Goal: Information Seeking & Learning: Learn about a topic

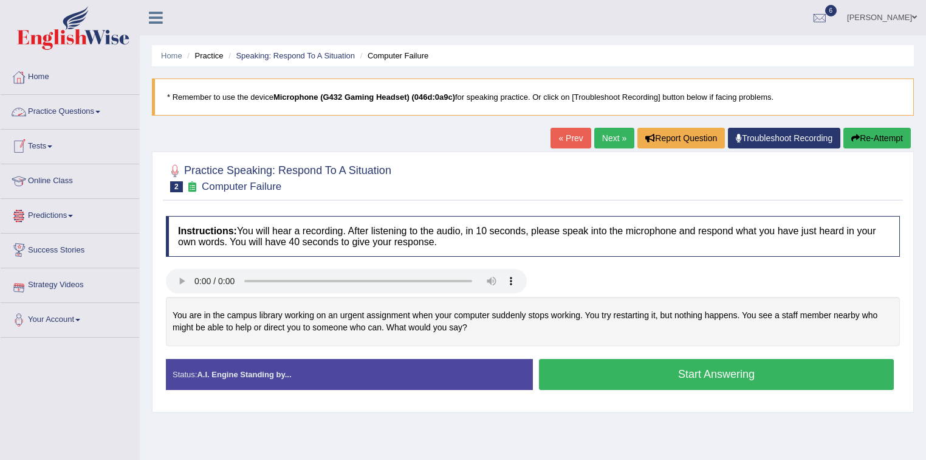
click at [100, 111] on span at bounding box center [97, 112] width 5 height 2
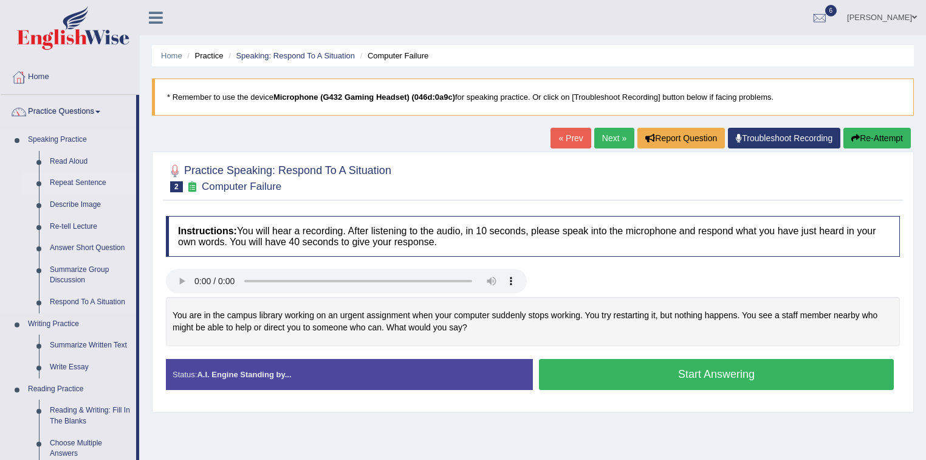
click at [85, 182] on link "Repeat Sentence" at bounding box center [90, 183] width 92 height 22
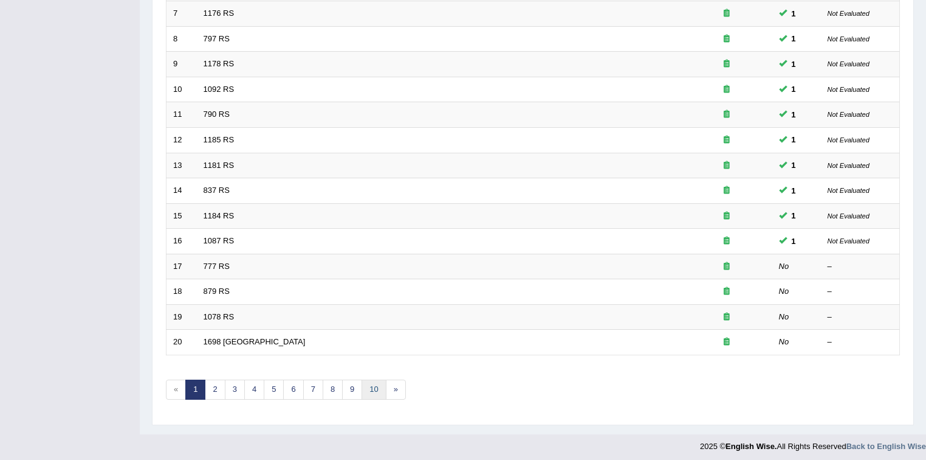
scroll to position [342, 0]
click at [391, 385] on link "»" at bounding box center [396, 388] width 20 height 20
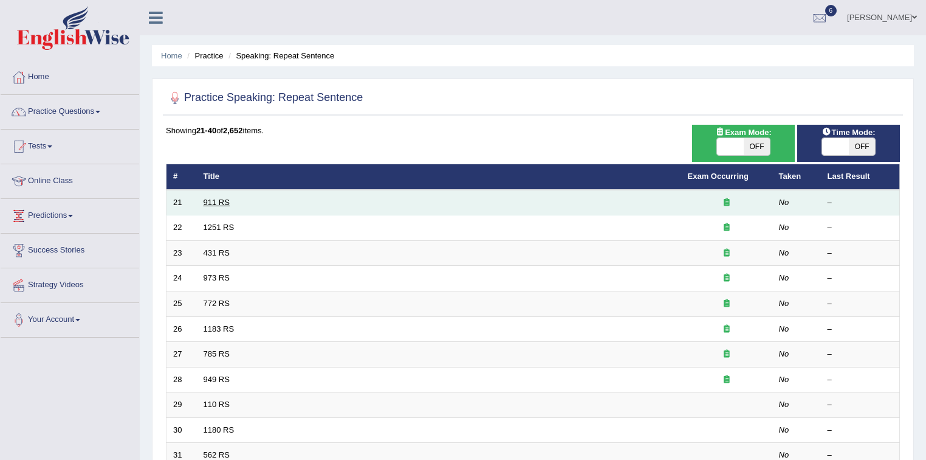
click at [219, 198] on link "911 RS" at bounding box center [217, 202] width 26 height 9
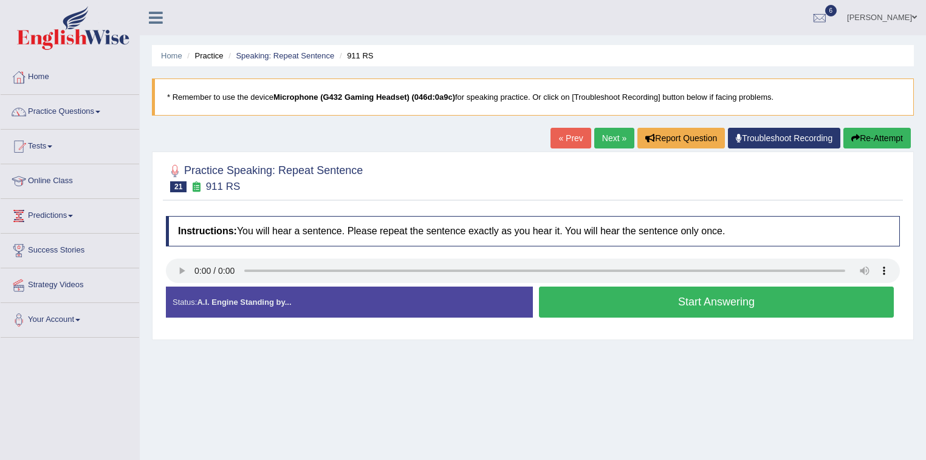
click at [691, 300] on button "Start Answering" at bounding box center [716, 301] width 355 height 31
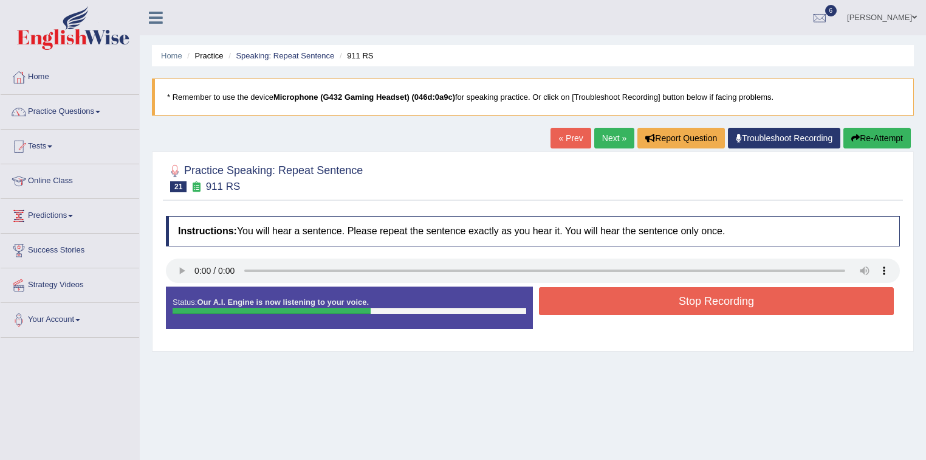
click at [691, 300] on button "Stop Recording" at bounding box center [716, 301] width 355 height 28
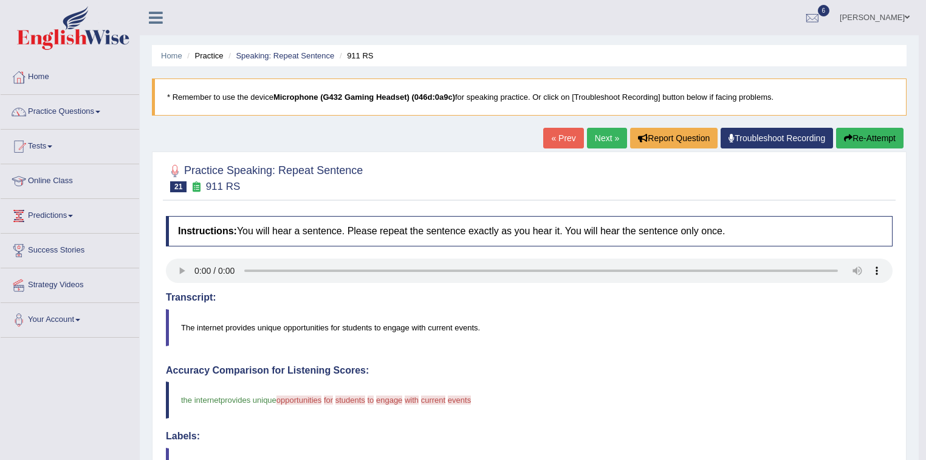
click at [599, 136] on link "Next »" at bounding box center [607, 138] width 40 height 21
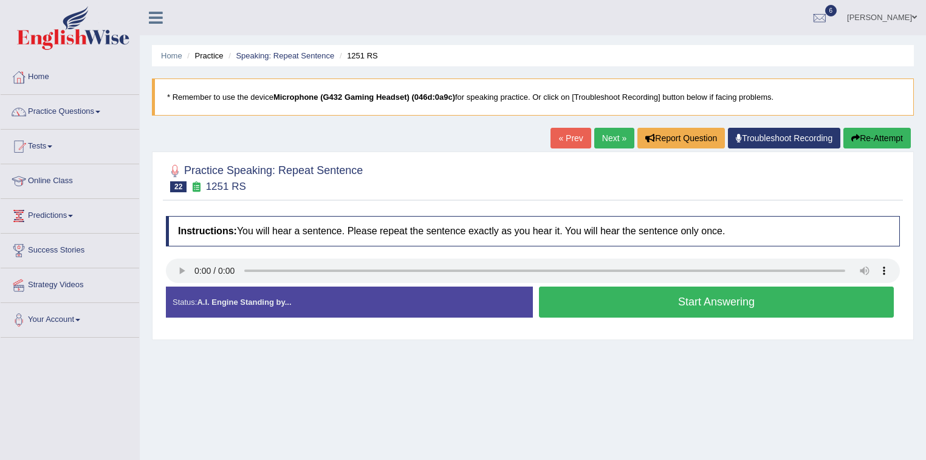
click at [700, 300] on button "Start Answering" at bounding box center [716, 301] width 355 height 31
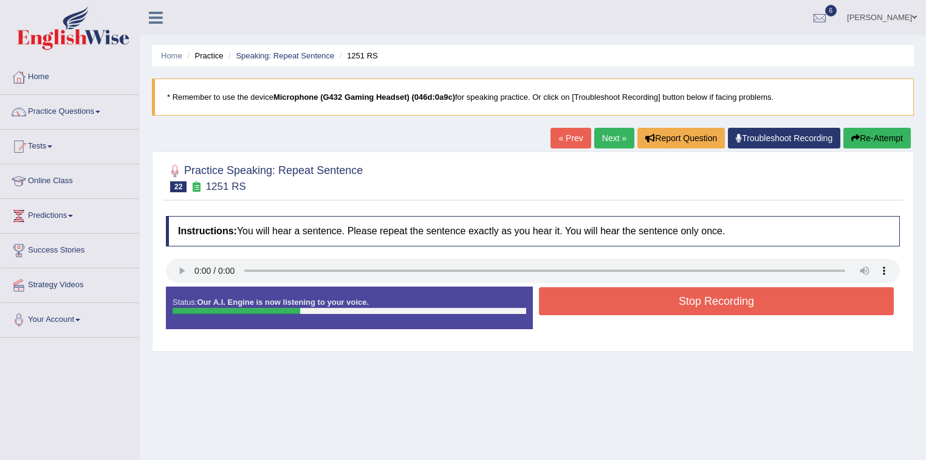
click at [699, 300] on button "Stop Recording" at bounding box center [716, 301] width 355 height 28
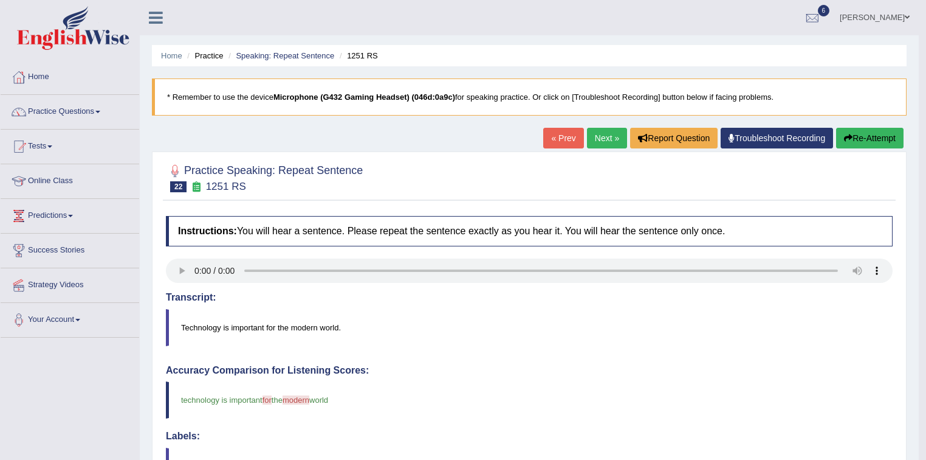
click at [602, 137] on link "Next »" at bounding box center [607, 138] width 40 height 21
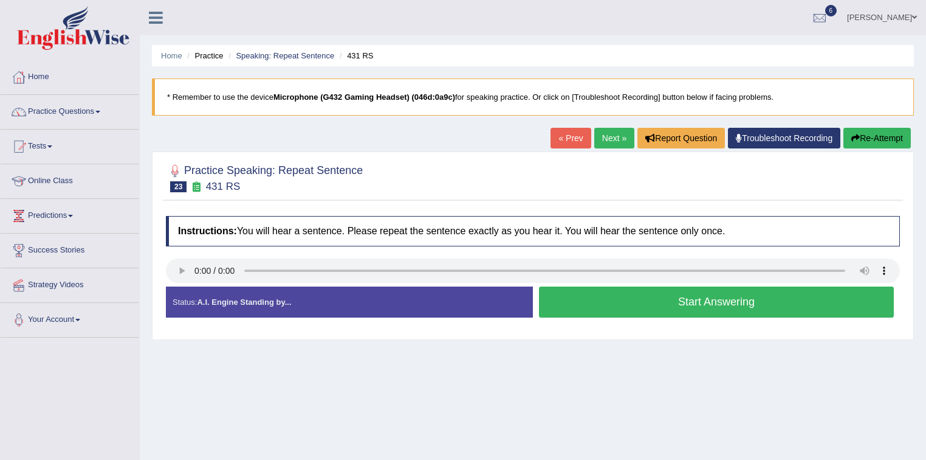
click at [610, 301] on button "Start Answering" at bounding box center [716, 301] width 355 height 31
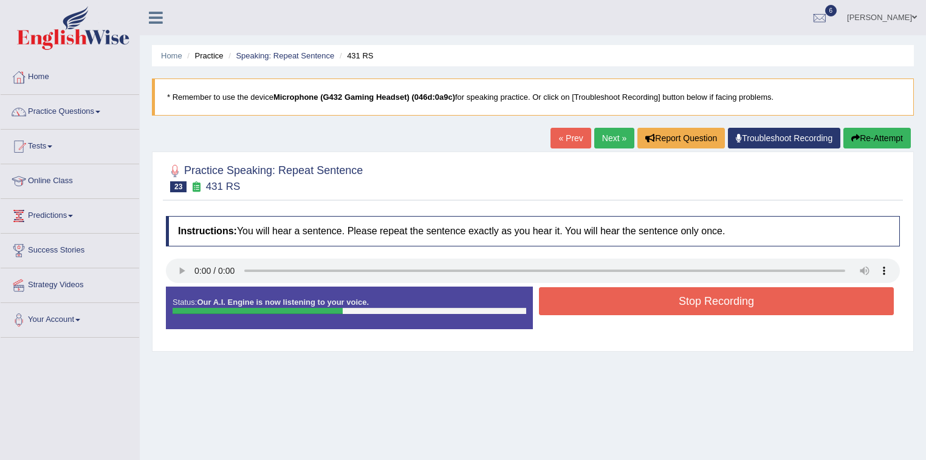
click at [605, 299] on button "Stop Recording" at bounding box center [716, 301] width 355 height 28
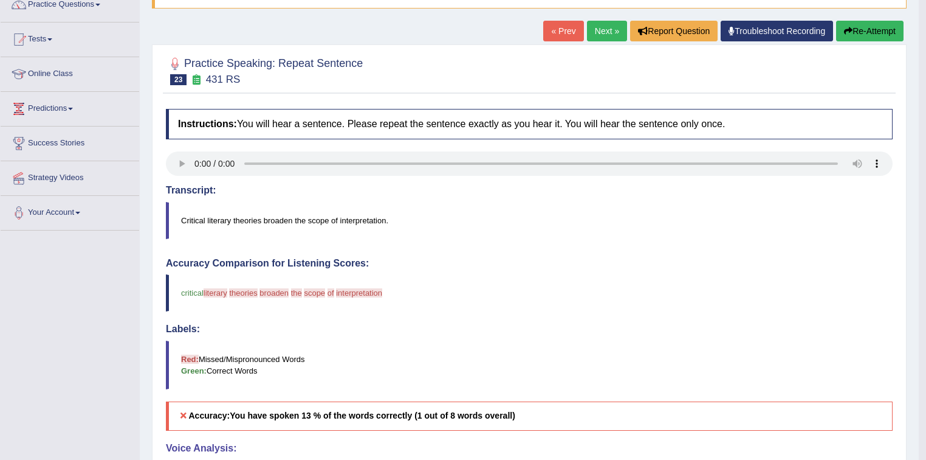
scroll to position [49, 0]
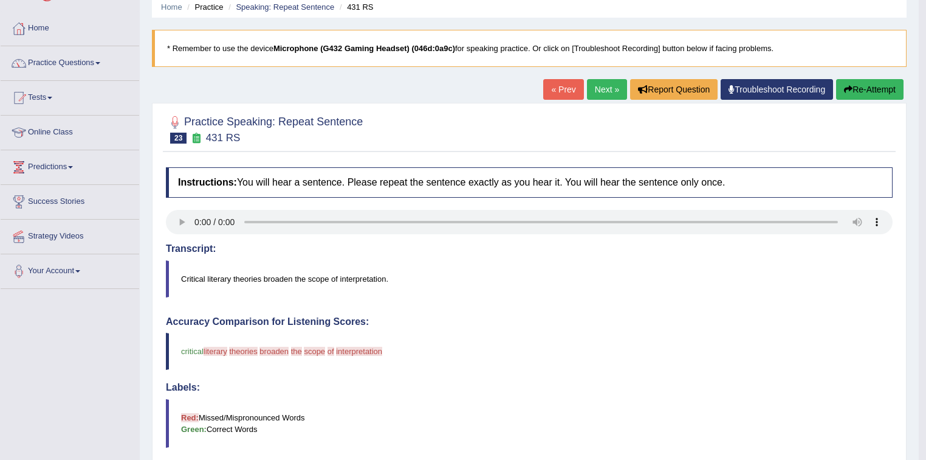
click at [607, 89] on link "Next »" at bounding box center [607, 89] width 40 height 21
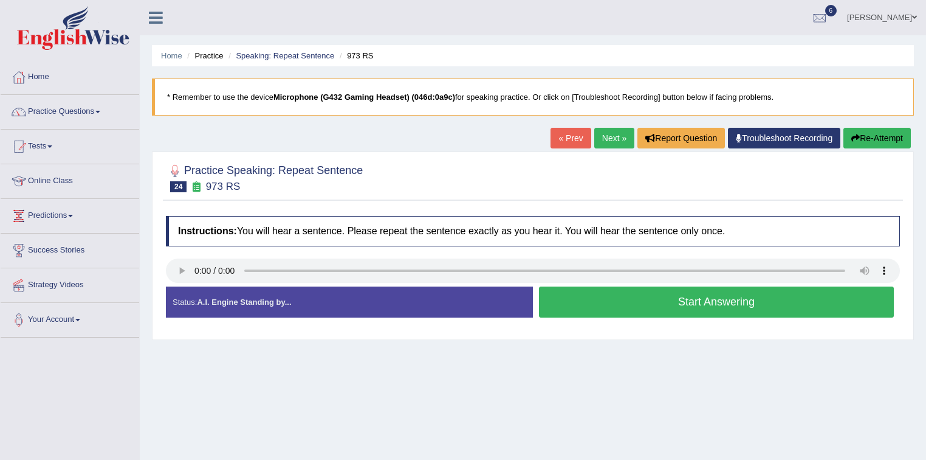
click at [708, 302] on button "Start Answering" at bounding box center [716, 301] width 355 height 31
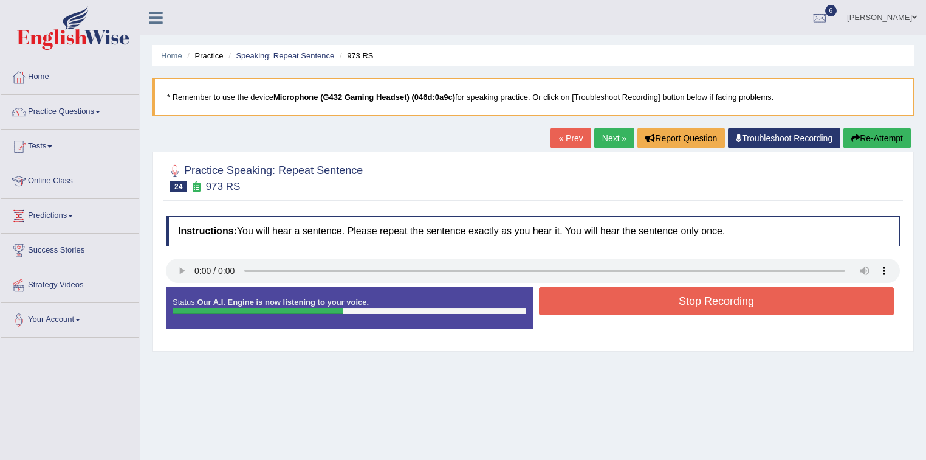
click at [708, 302] on button "Stop Recording" at bounding box center [716, 301] width 355 height 28
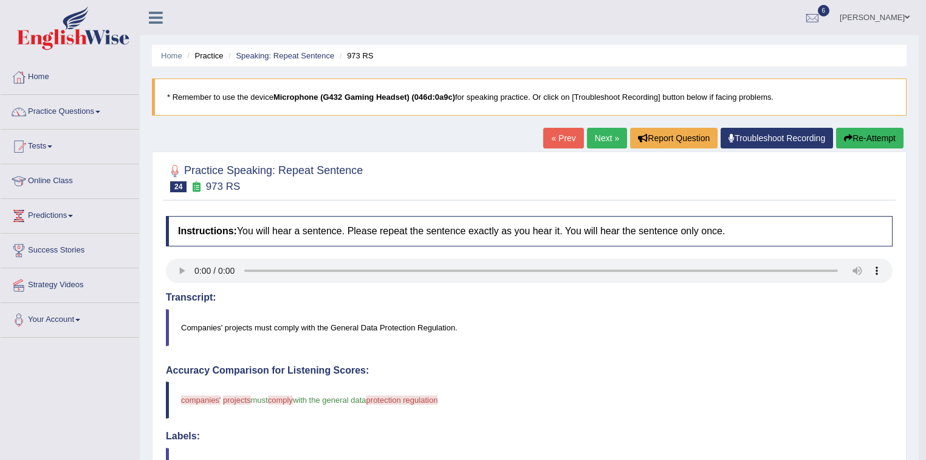
click at [593, 139] on link "Next »" at bounding box center [607, 138] width 40 height 21
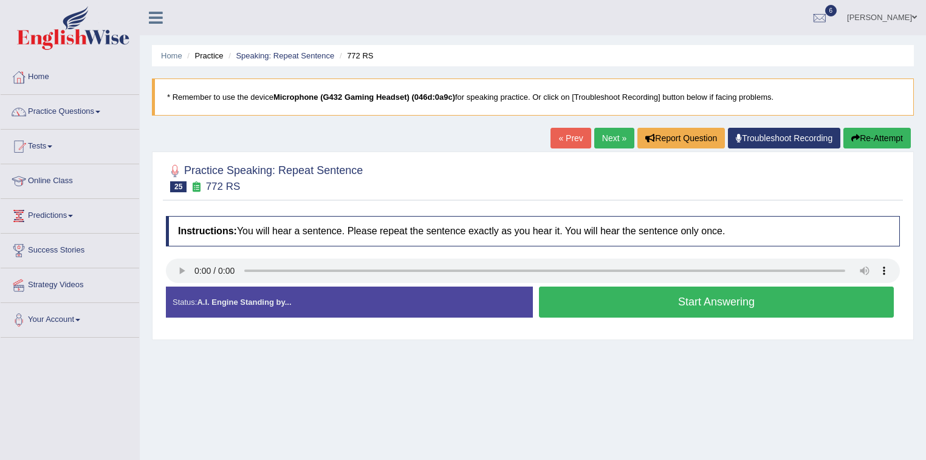
click at [695, 301] on button "Start Answering" at bounding box center [716, 301] width 355 height 31
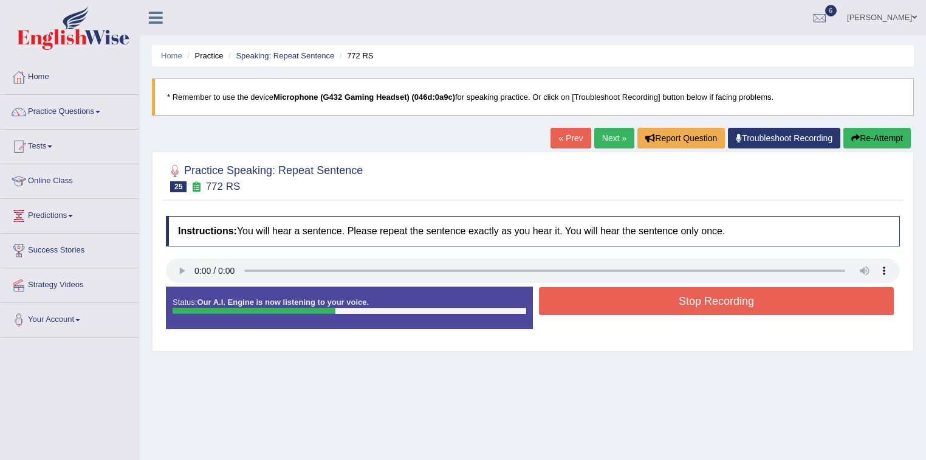
click at [695, 301] on button "Stop Recording" at bounding box center [716, 301] width 355 height 28
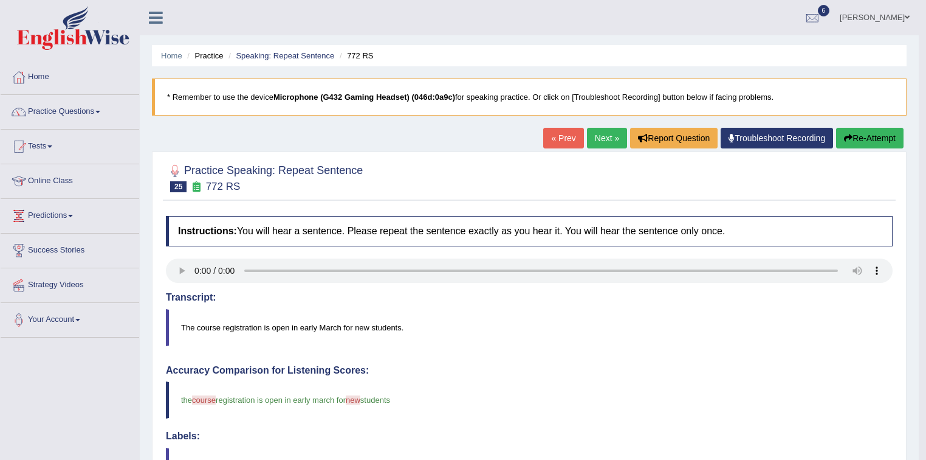
click at [601, 137] on link "Next »" at bounding box center [607, 138] width 40 height 21
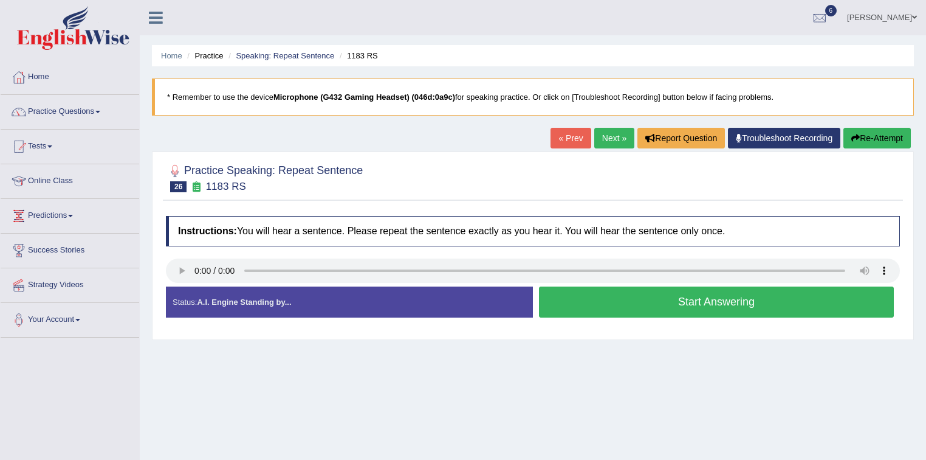
click at [692, 302] on button "Start Answering" at bounding box center [716, 301] width 355 height 31
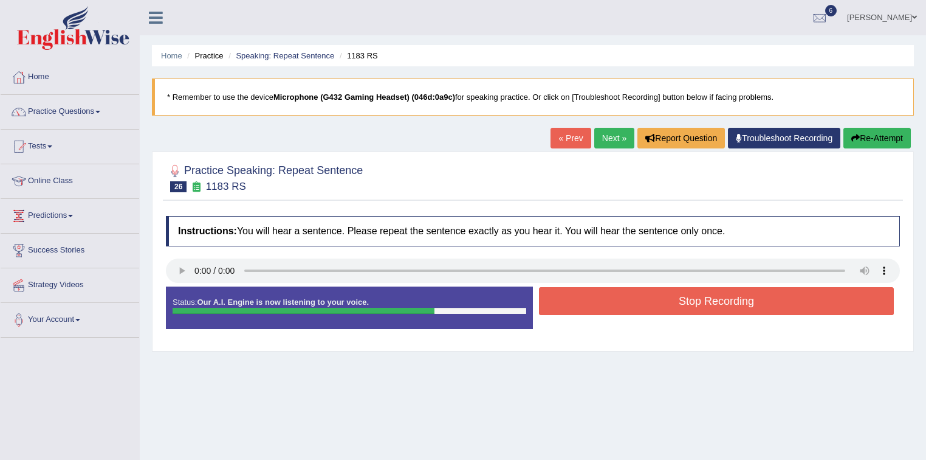
click at [692, 302] on button "Stop Recording" at bounding box center [716, 301] width 355 height 28
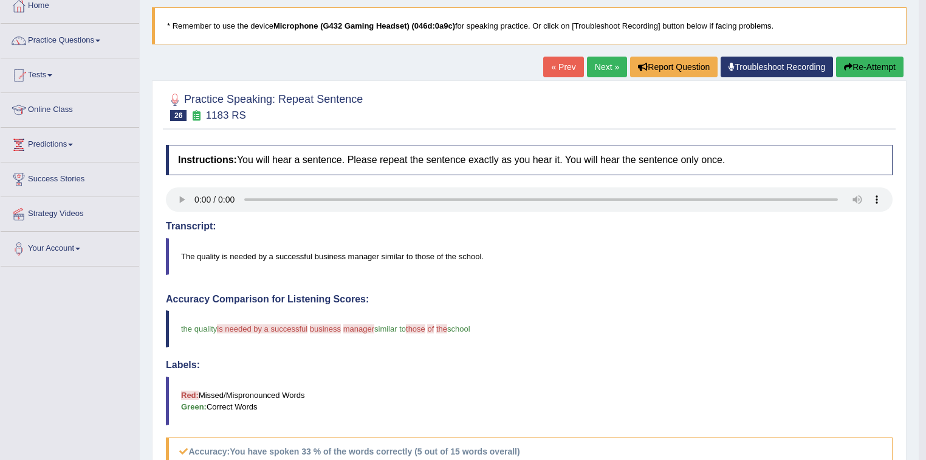
scroll to position [68, 0]
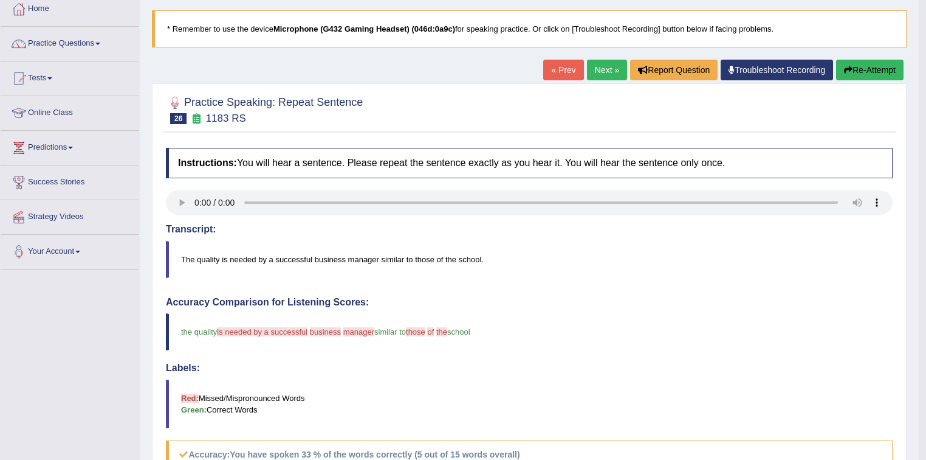
click at [597, 72] on link "Next »" at bounding box center [607, 70] width 40 height 21
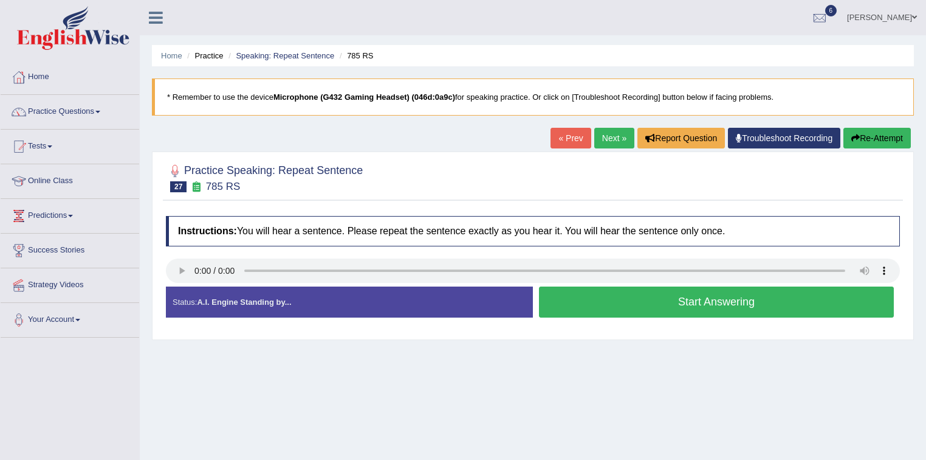
click at [660, 306] on button "Start Answering" at bounding box center [716, 301] width 355 height 31
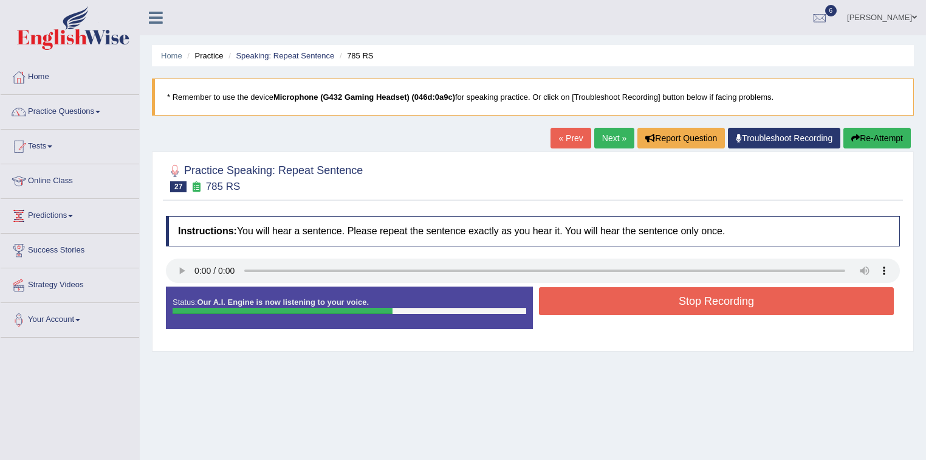
click at [656, 299] on button "Stop Recording" at bounding box center [716, 301] width 355 height 28
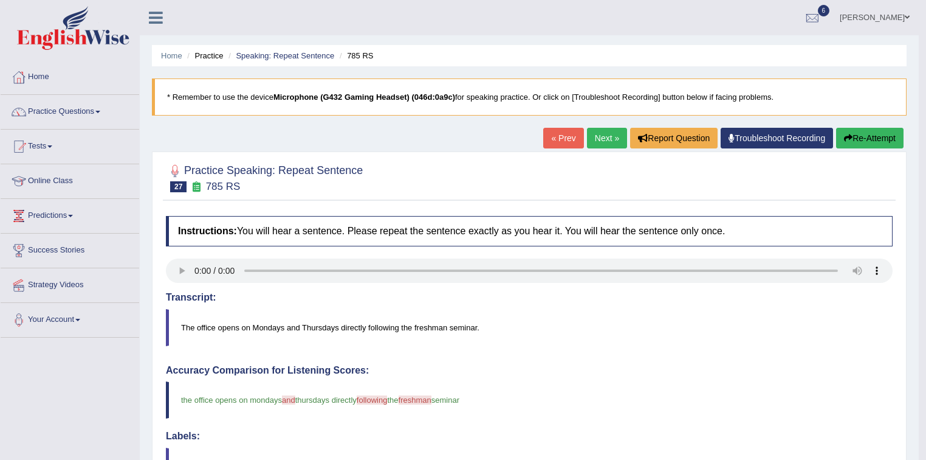
click at [597, 133] on link "Next »" at bounding box center [607, 138] width 40 height 21
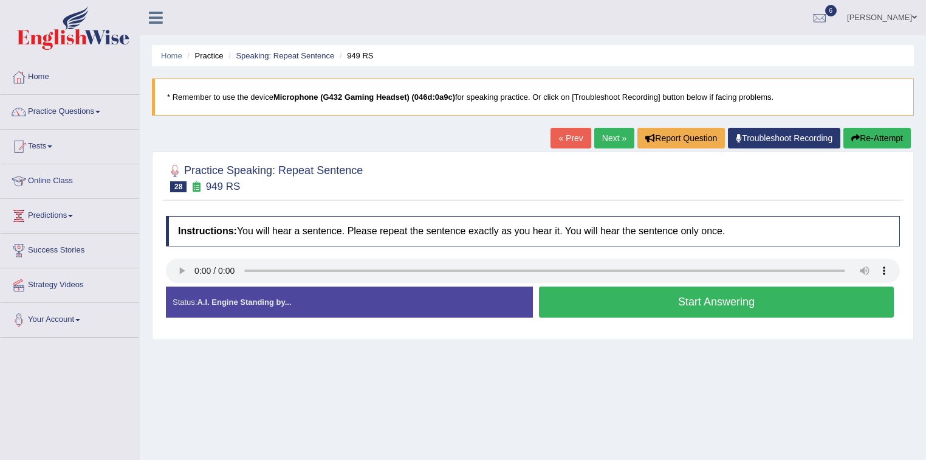
click at [695, 302] on button "Start Answering" at bounding box center [716, 301] width 355 height 31
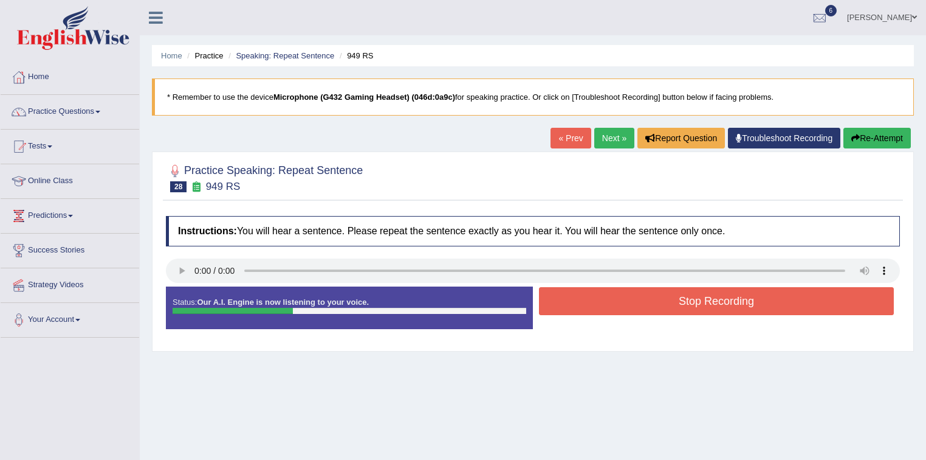
click at [696, 298] on button "Stop Recording" at bounding box center [716, 301] width 355 height 28
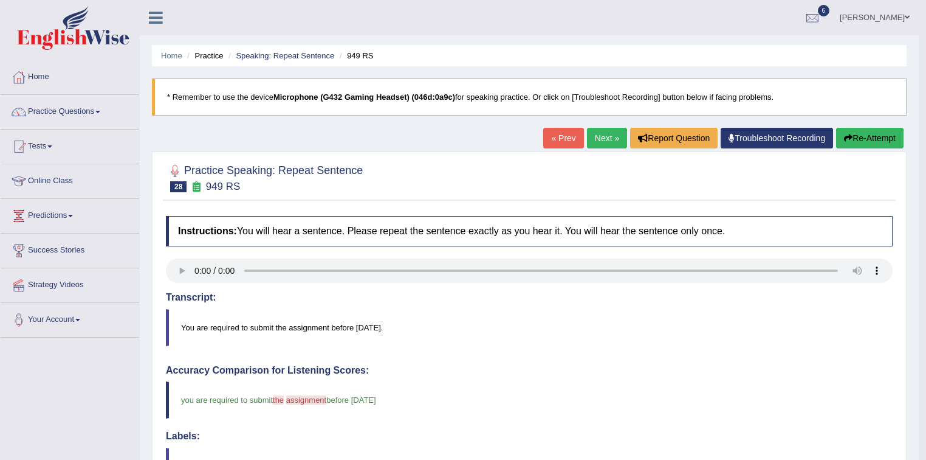
click at [593, 138] on link "Next »" at bounding box center [607, 138] width 40 height 21
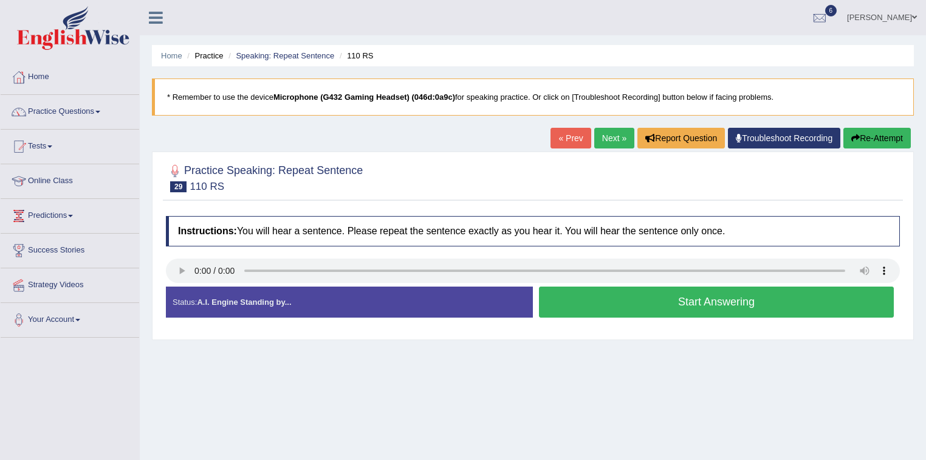
click at [707, 299] on button "Start Answering" at bounding box center [716, 301] width 355 height 31
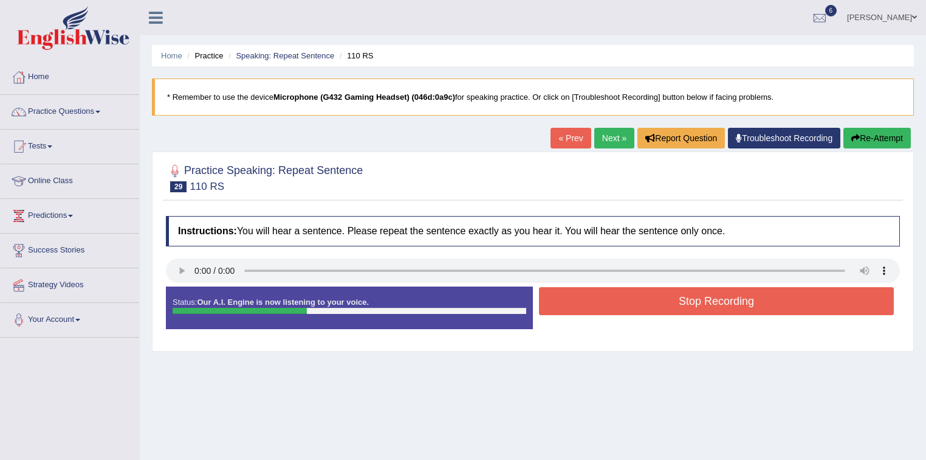
click at [708, 299] on button "Stop Recording" at bounding box center [716, 301] width 355 height 28
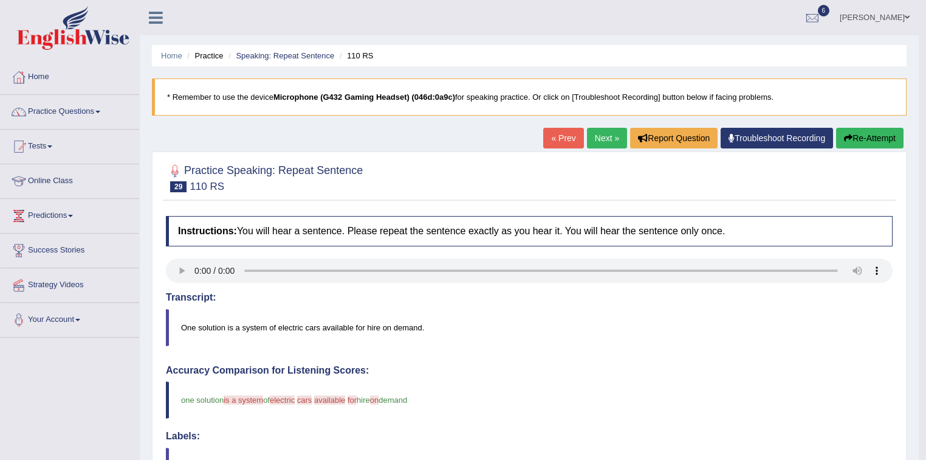
click at [603, 138] on link "Next »" at bounding box center [607, 138] width 40 height 21
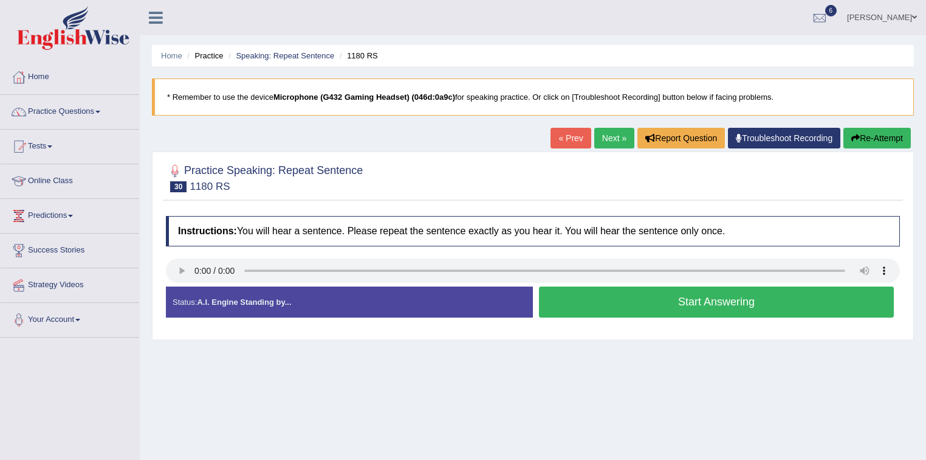
click at [698, 301] on button "Start Answering" at bounding box center [716, 301] width 355 height 31
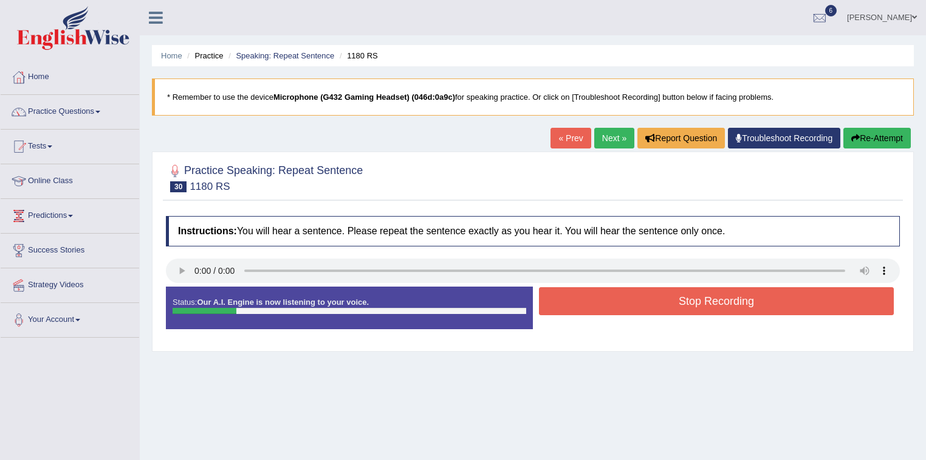
click at [698, 301] on button "Stop Recording" at bounding box center [716, 301] width 355 height 28
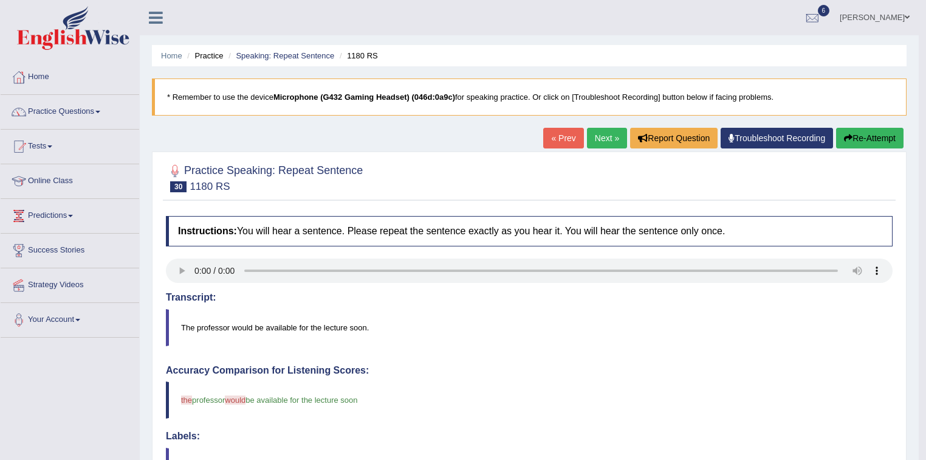
click at [866, 137] on button "Re-Attempt" at bounding box center [869, 138] width 67 height 21
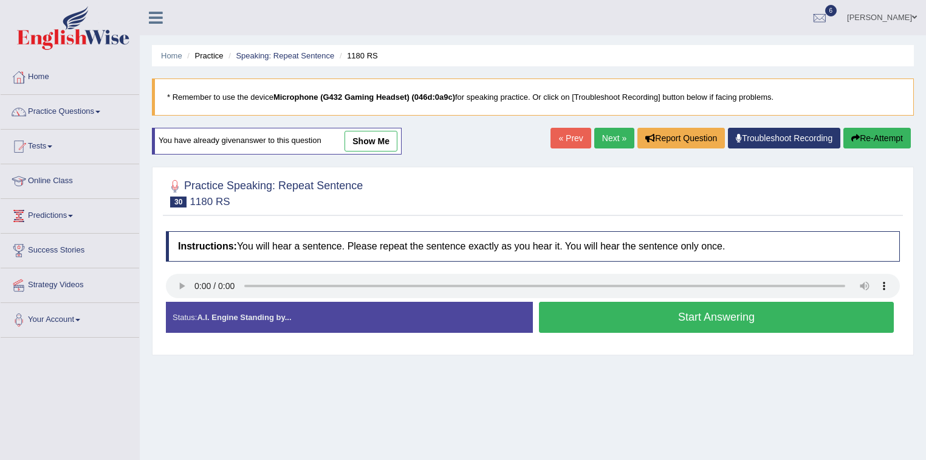
click at [715, 319] on button "Start Answering" at bounding box center [716, 317] width 355 height 31
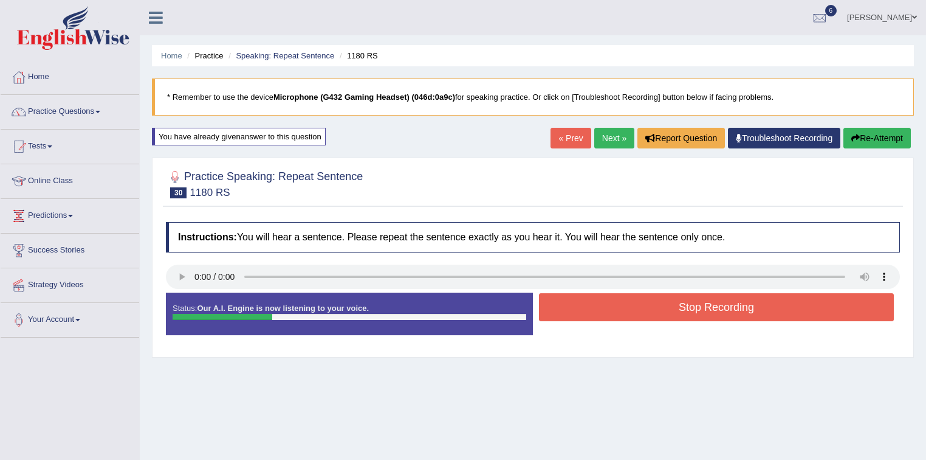
click at [708, 310] on button "Stop Recording" at bounding box center [716, 307] width 355 height 28
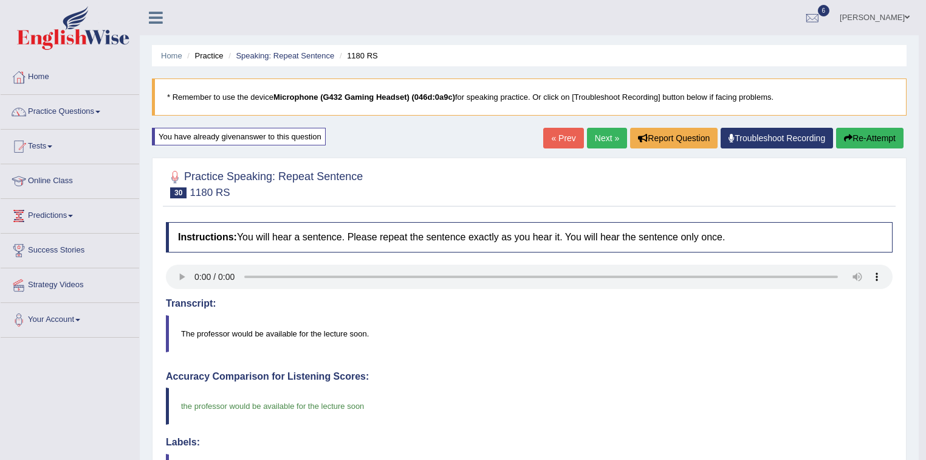
click at [598, 139] on link "Next »" at bounding box center [607, 138] width 40 height 21
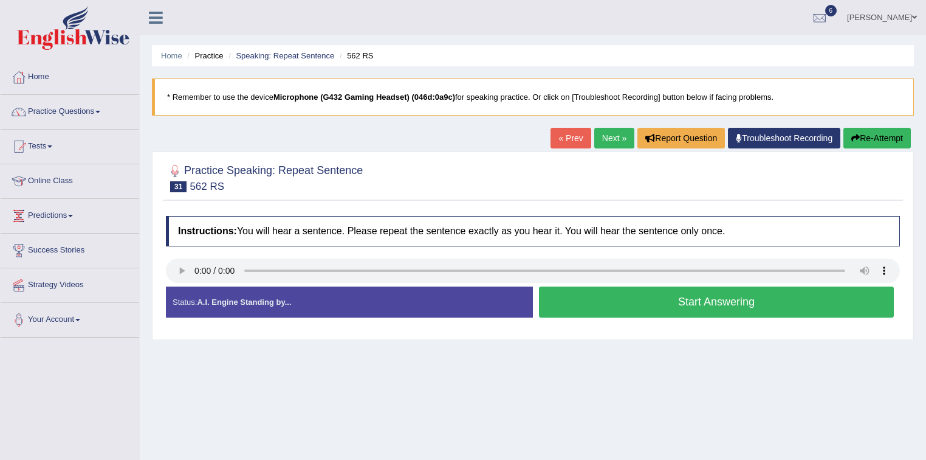
click at [706, 304] on button "Start Answering" at bounding box center [716, 301] width 355 height 31
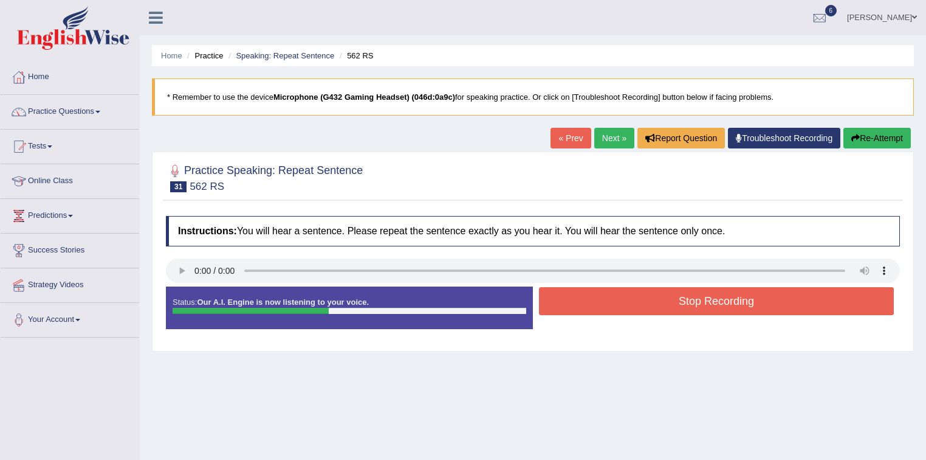
click at [705, 304] on button "Stop Recording" at bounding box center [716, 301] width 355 height 28
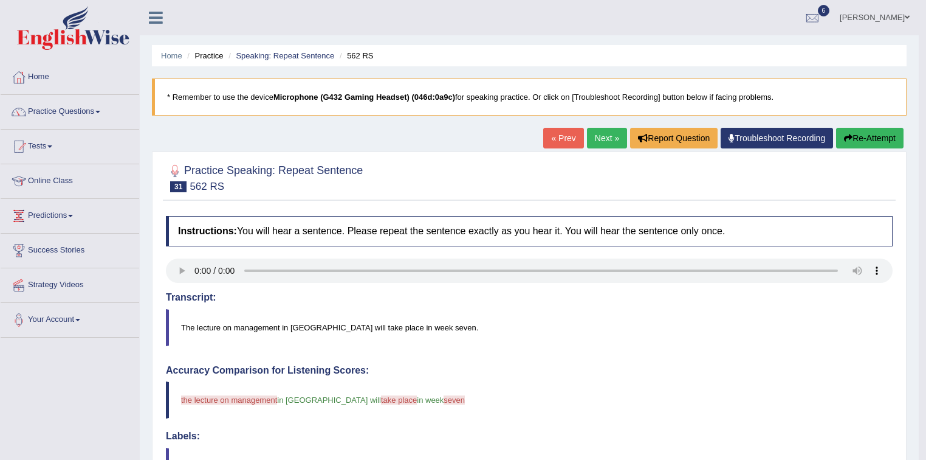
click at [593, 142] on link "Next »" at bounding box center [607, 138] width 40 height 21
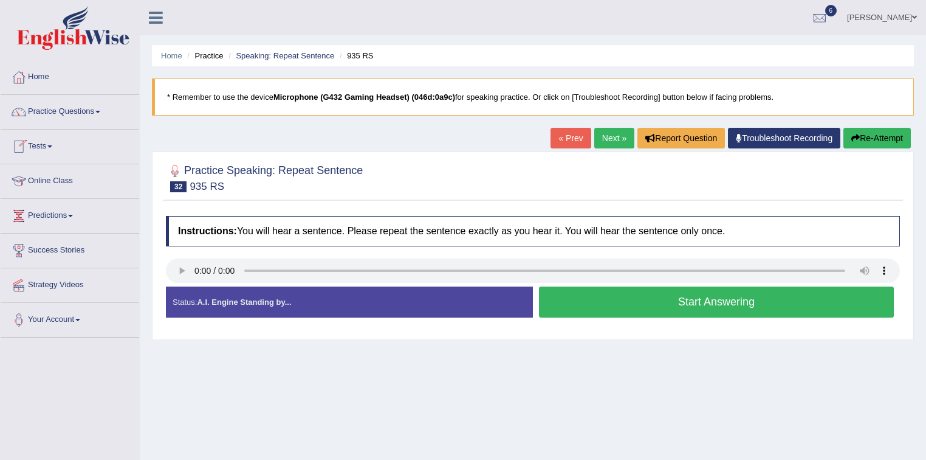
click at [868, 137] on button "Re-Attempt" at bounding box center [877, 138] width 67 height 21
click at [613, 308] on button "Start Answering" at bounding box center [716, 301] width 355 height 31
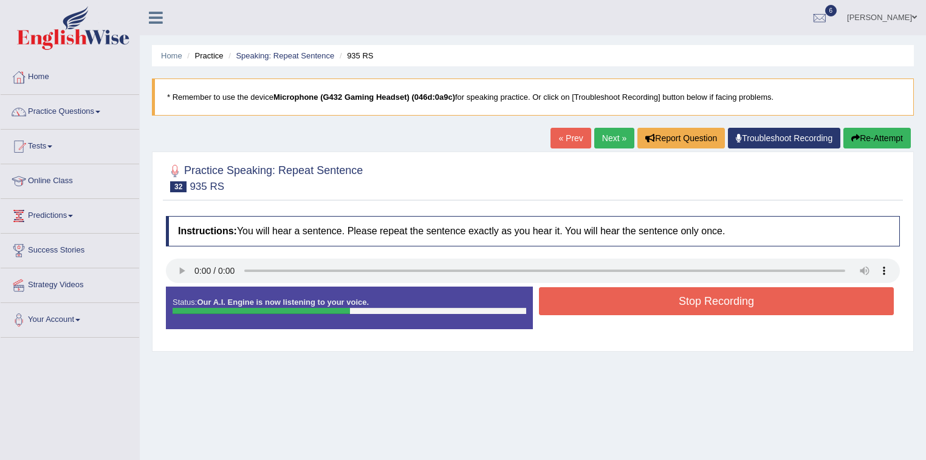
click at [601, 301] on button "Stop Recording" at bounding box center [716, 301] width 355 height 28
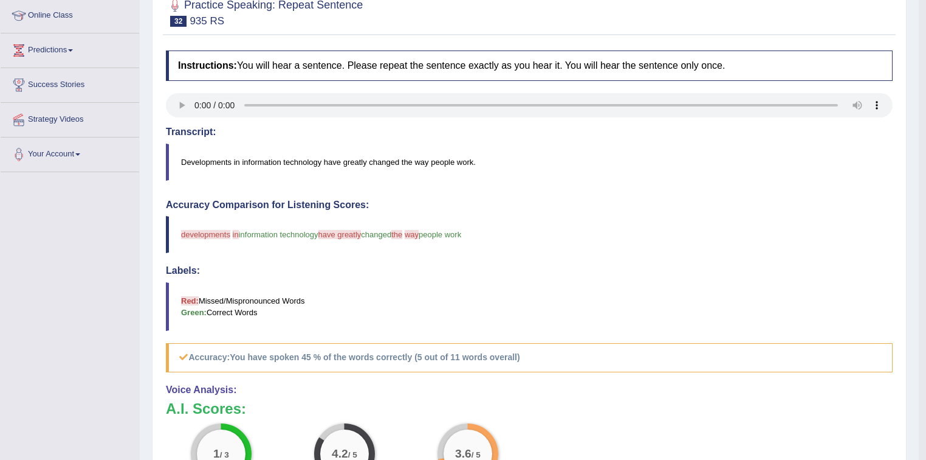
scroll to position [19, 0]
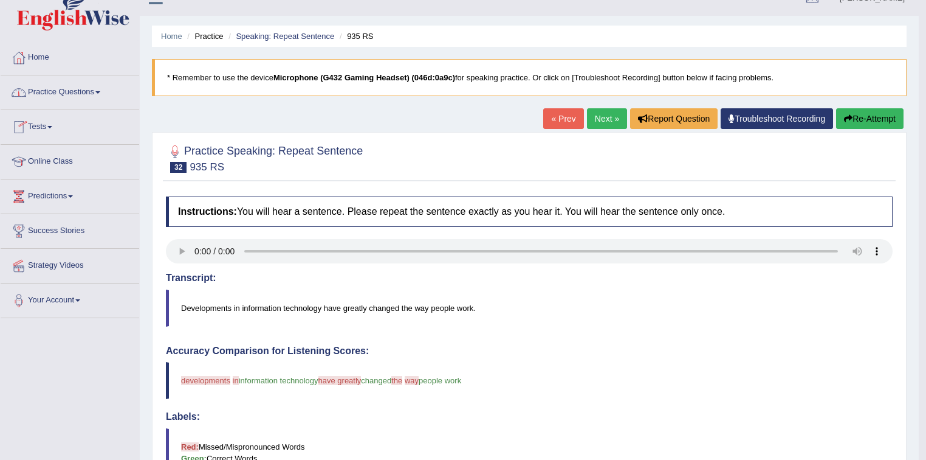
click at [102, 88] on link "Practice Questions" at bounding box center [70, 90] width 139 height 30
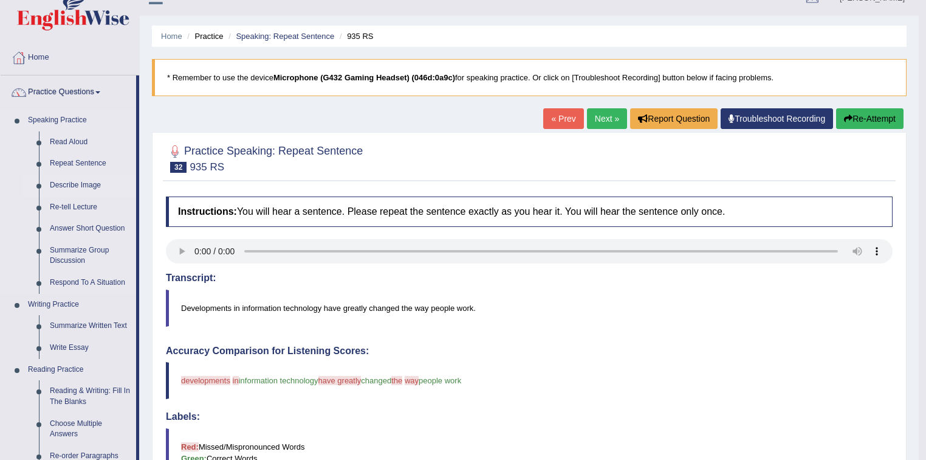
click at [88, 185] on link "Describe Image" at bounding box center [90, 185] width 92 height 22
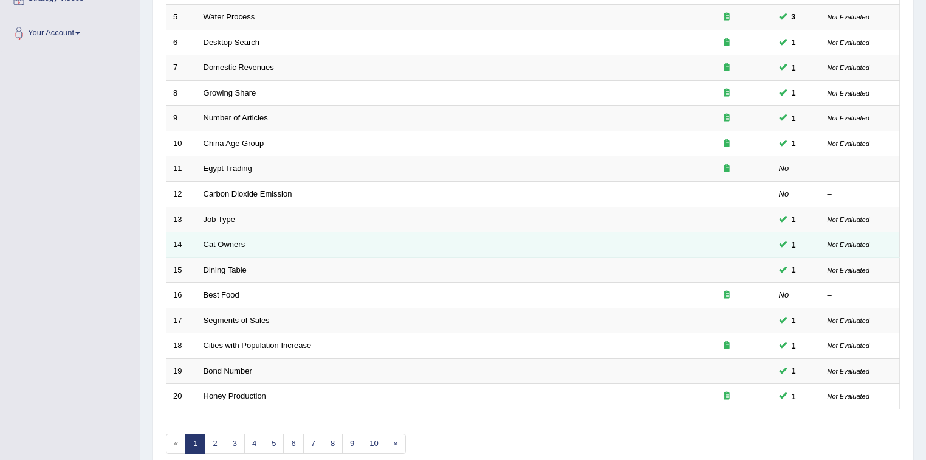
scroll to position [342, 0]
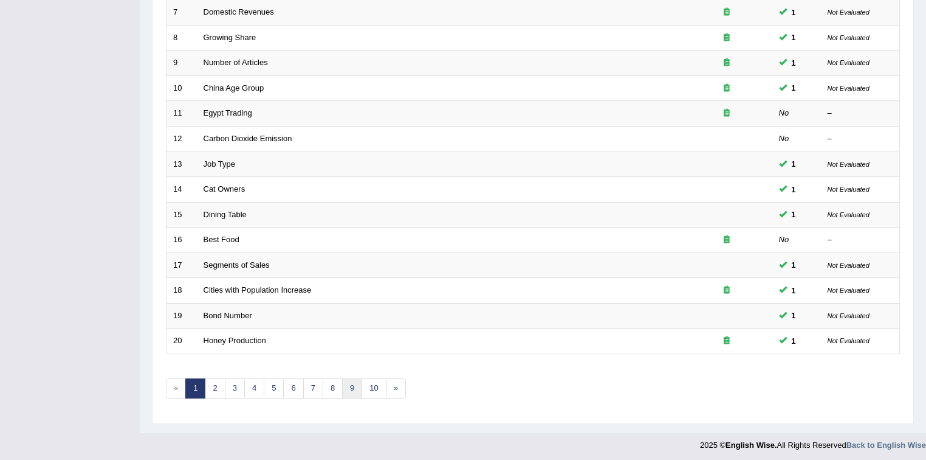
click at [350, 382] on link "9" at bounding box center [352, 388] width 20 height 20
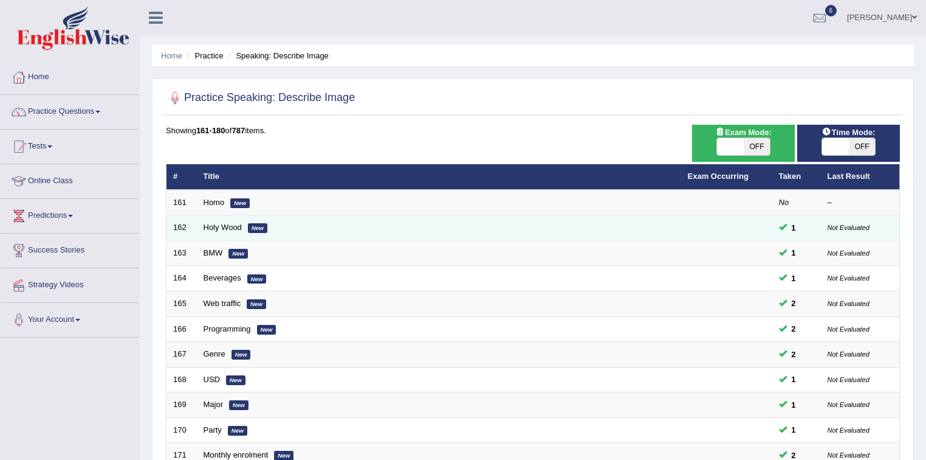
click at [256, 224] on em "New" at bounding box center [257, 228] width 19 height 10
click at [223, 226] on link "Holy Wood" at bounding box center [223, 226] width 38 height 9
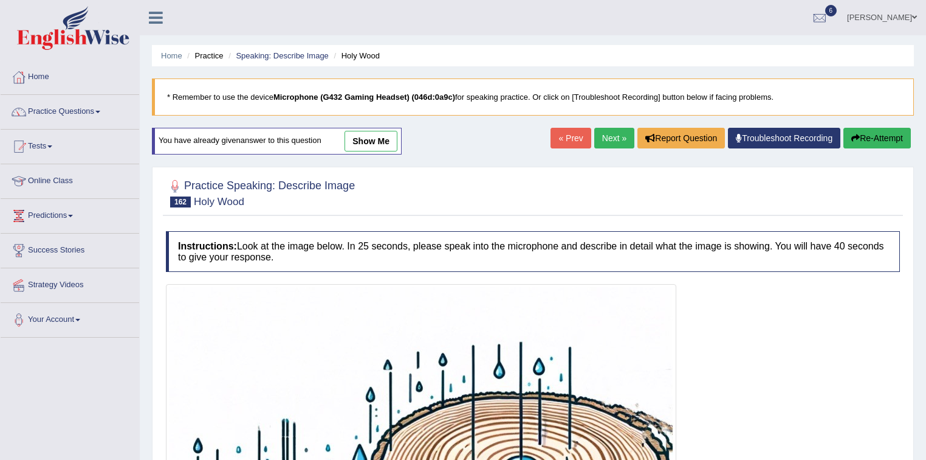
click at [100, 111] on span at bounding box center [97, 112] width 5 height 2
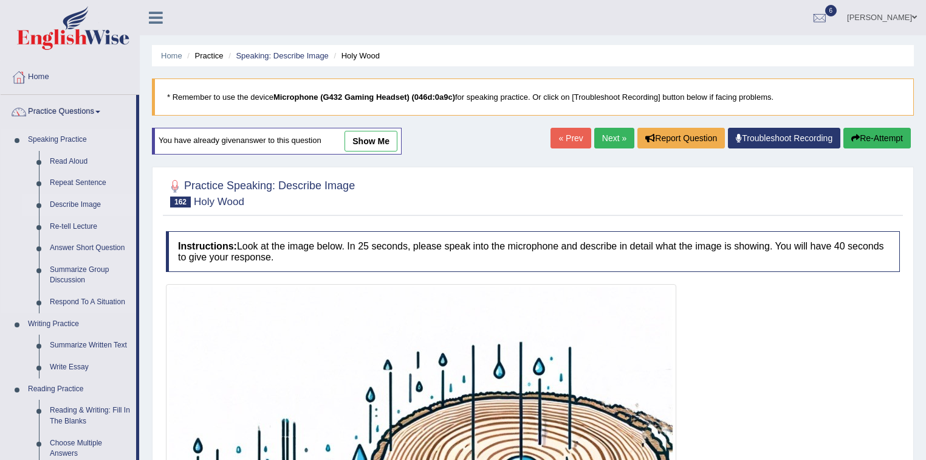
click at [88, 204] on link "Describe Image" at bounding box center [90, 205] width 92 height 22
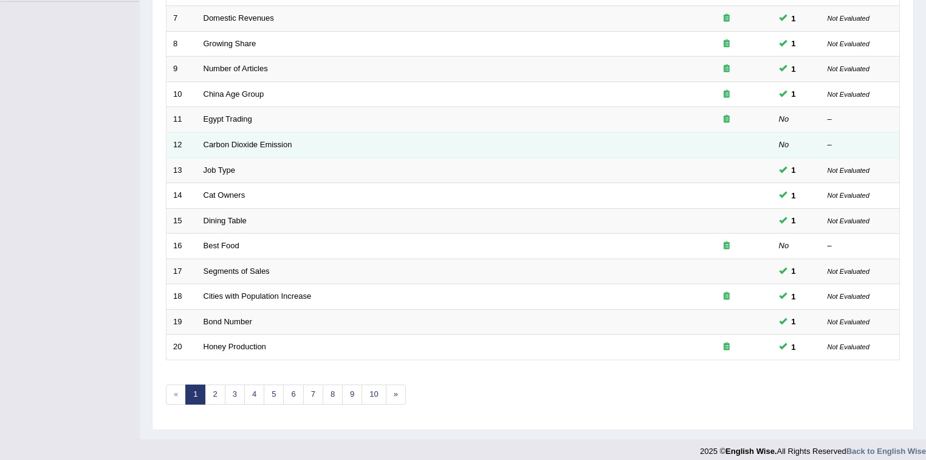
scroll to position [342, 0]
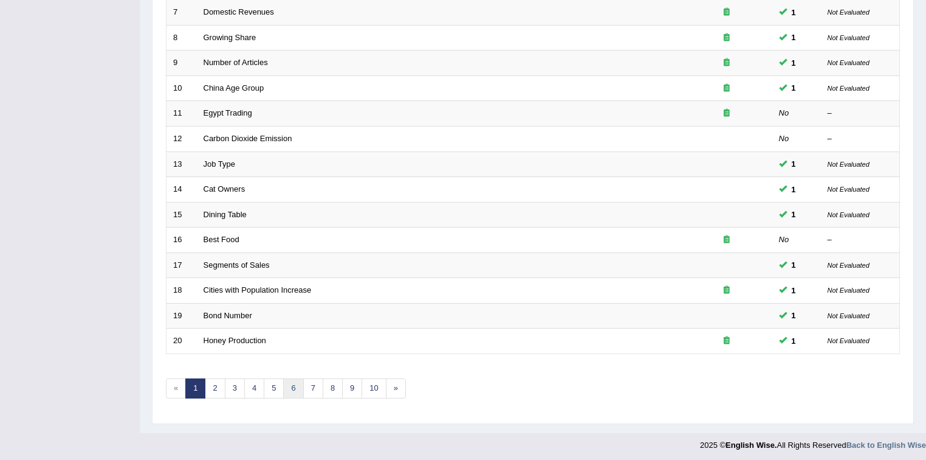
click at [292, 382] on link "6" at bounding box center [293, 388] width 20 height 20
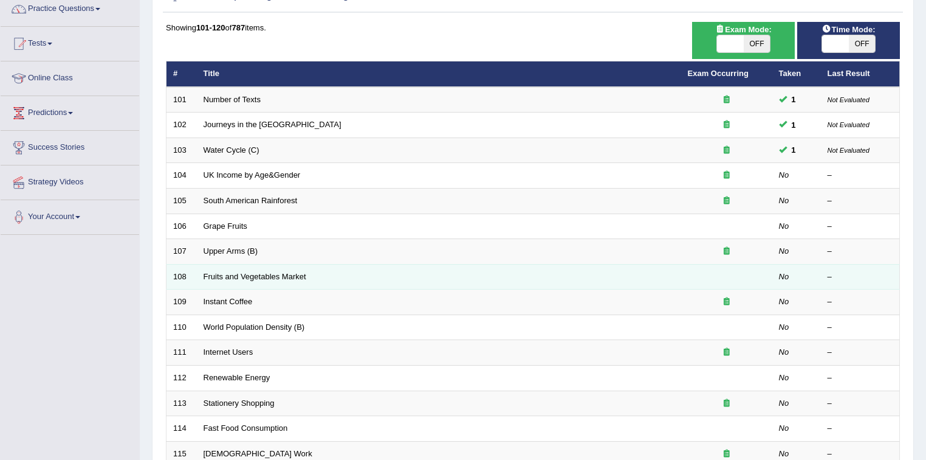
scroll to position [97, 0]
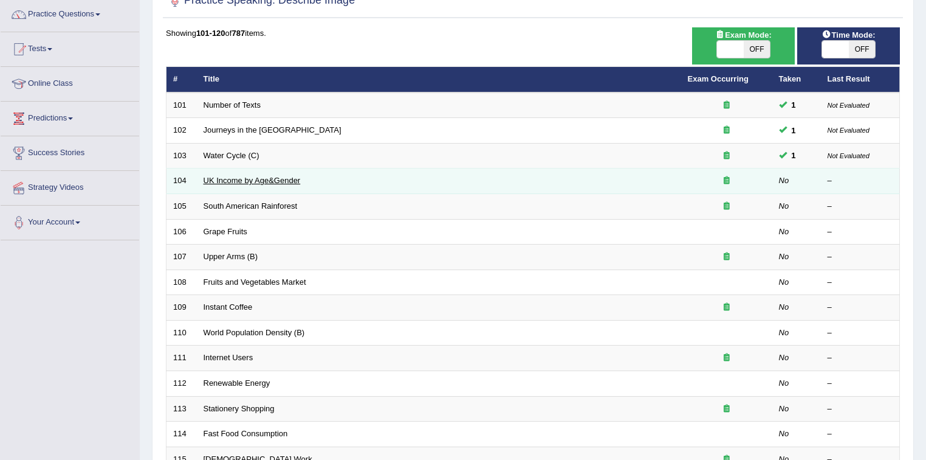
click at [209, 180] on link "UK Income by Age&Gender" at bounding box center [252, 180] width 97 height 9
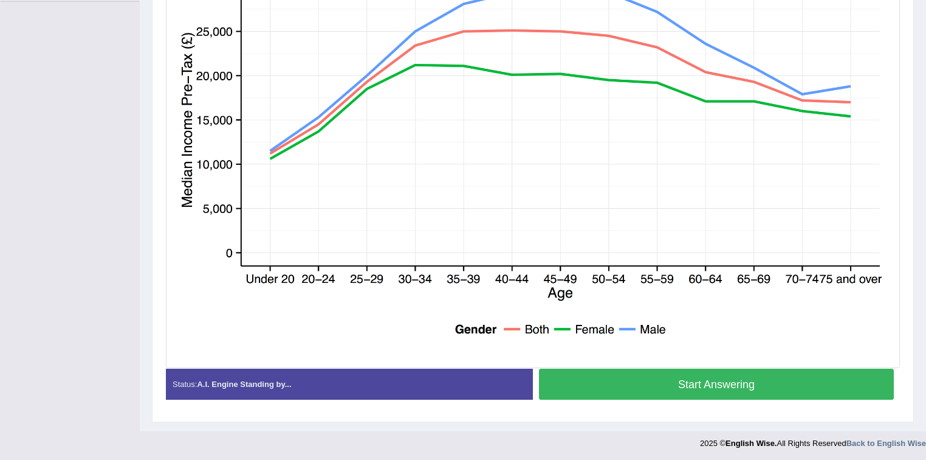
scroll to position [336, 0]
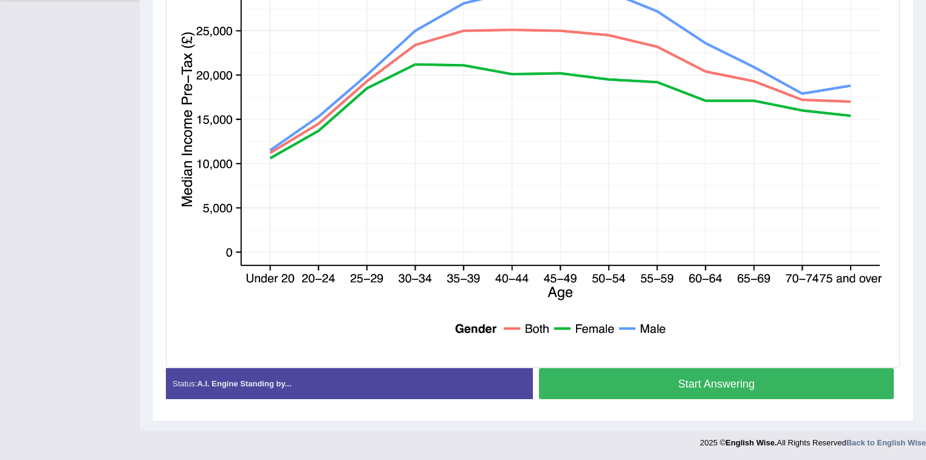
click at [688, 379] on button "Start Answering" at bounding box center [716, 383] width 355 height 31
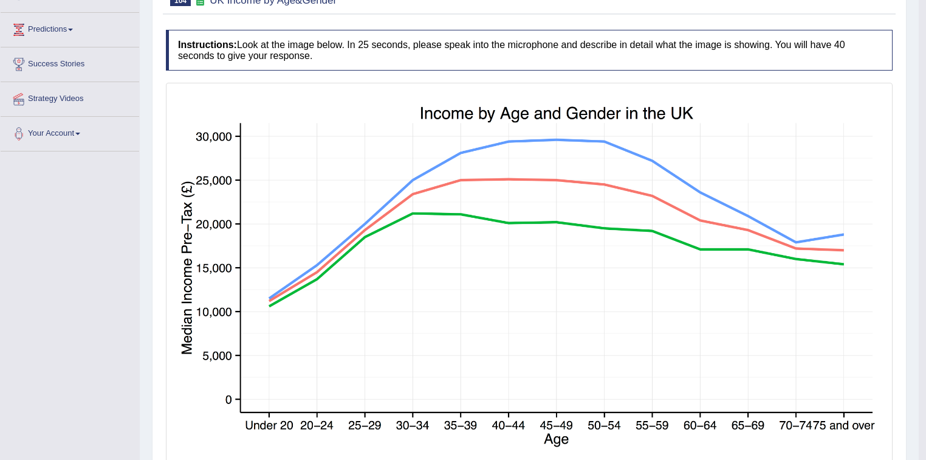
scroll to position [44, 0]
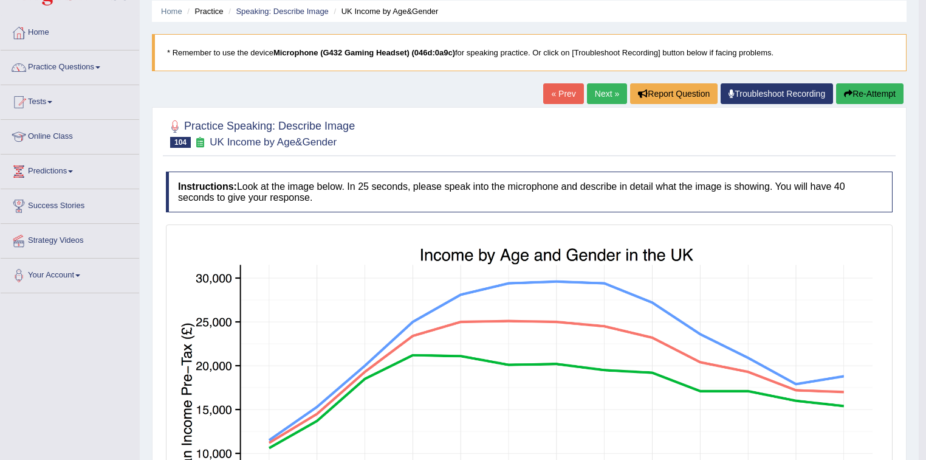
click at [601, 94] on link "Next »" at bounding box center [607, 93] width 40 height 21
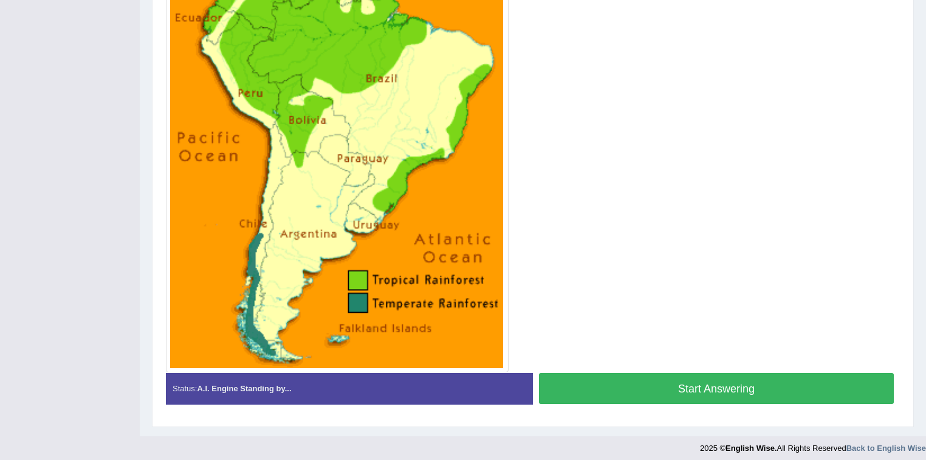
scroll to position [345, 0]
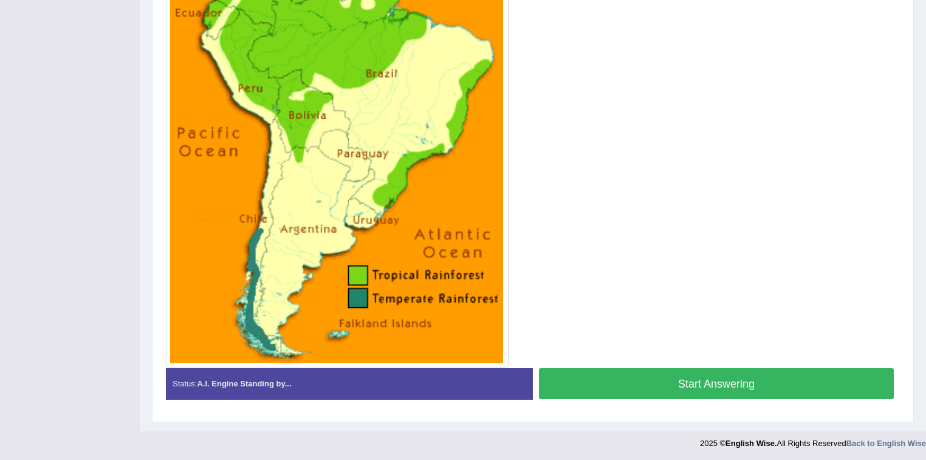
click at [686, 382] on button "Start Answering" at bounding box center [716, 383] width 355 height 31
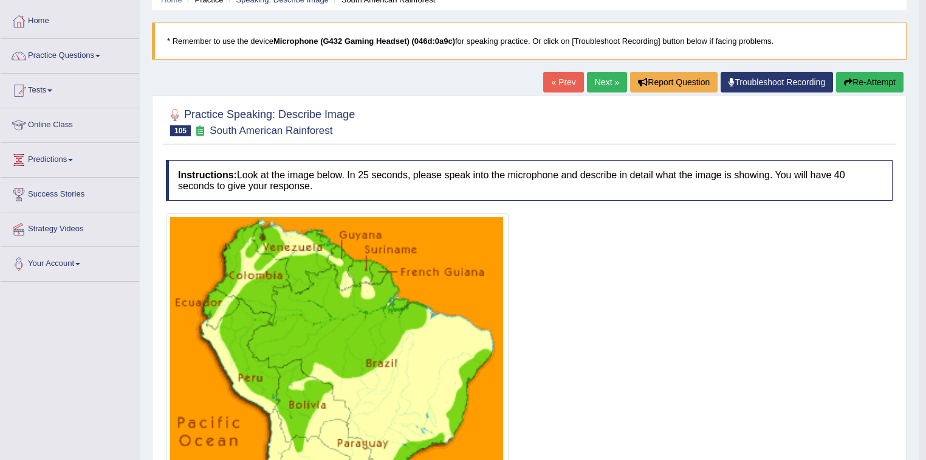
scroll to position [40, 0]
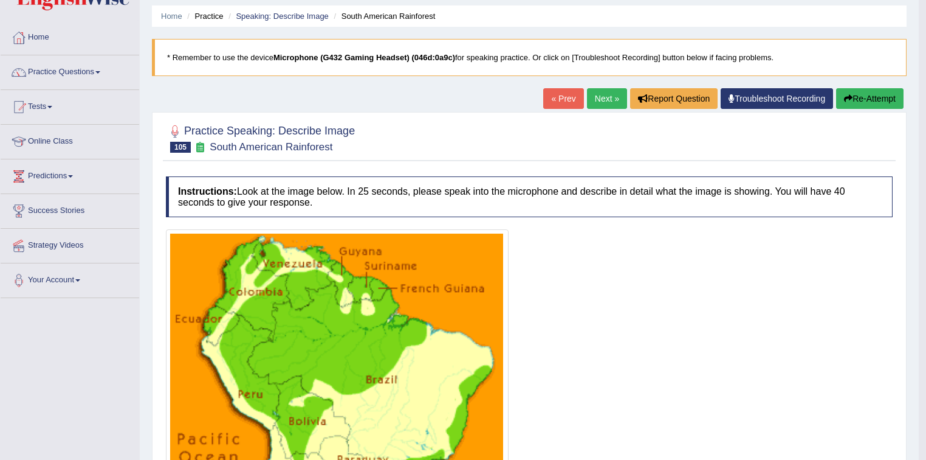
click at [599, 101] on link "Next »" at bounding box center [607, 98] width 40 height 21
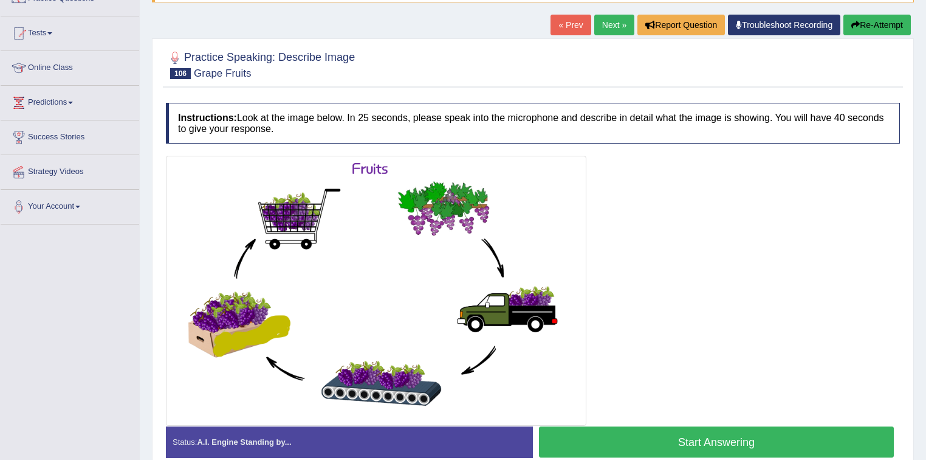
scroll to position [146, 0]
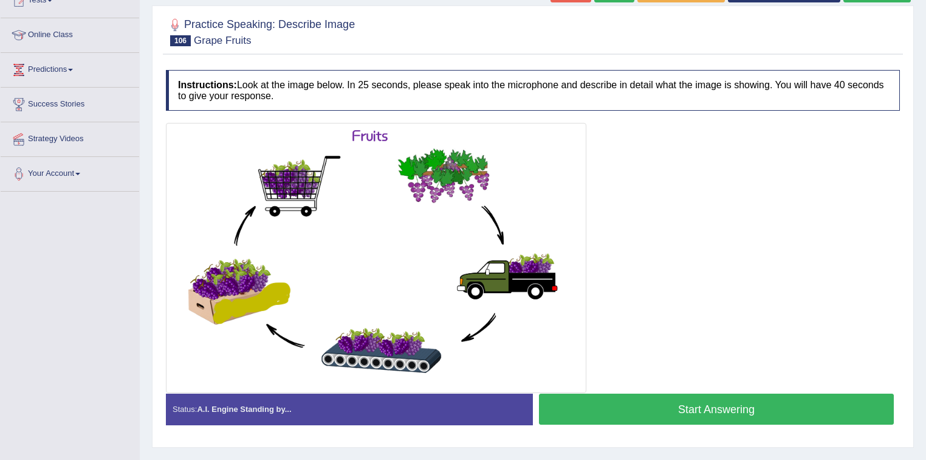
click at [688, 405] on button "Start Answering" at bounding box center [716, 408] width 355 height 31
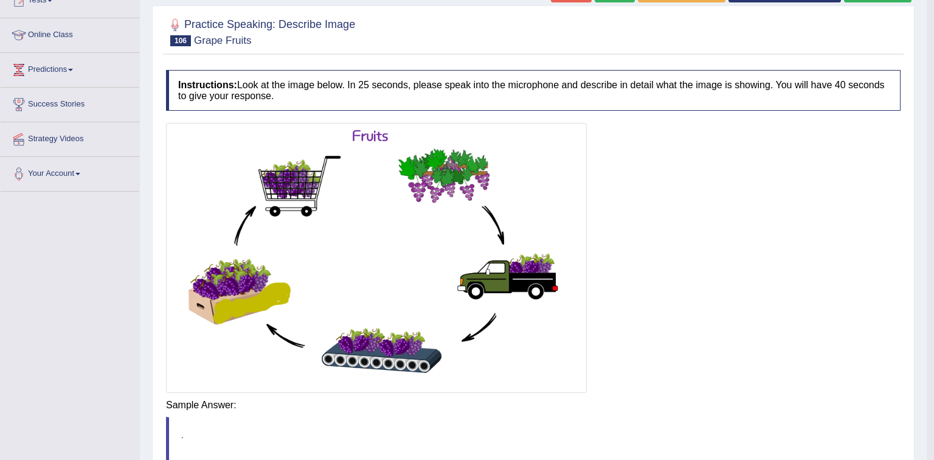
click at [711, 314] on body "Toggle navigation Home Practice Questions Speaking Practice Read Aloud Repeat S…" at bounding box center [467, 84] width 934 height 460
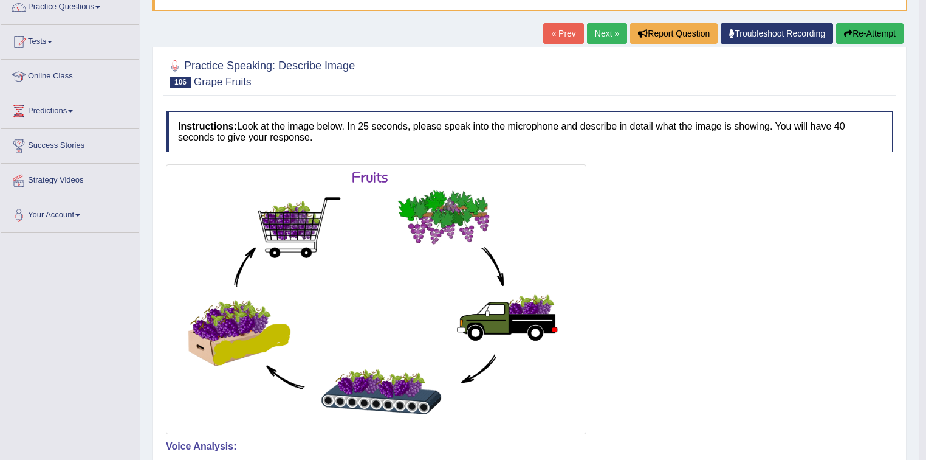
scroll to position [49, 0]
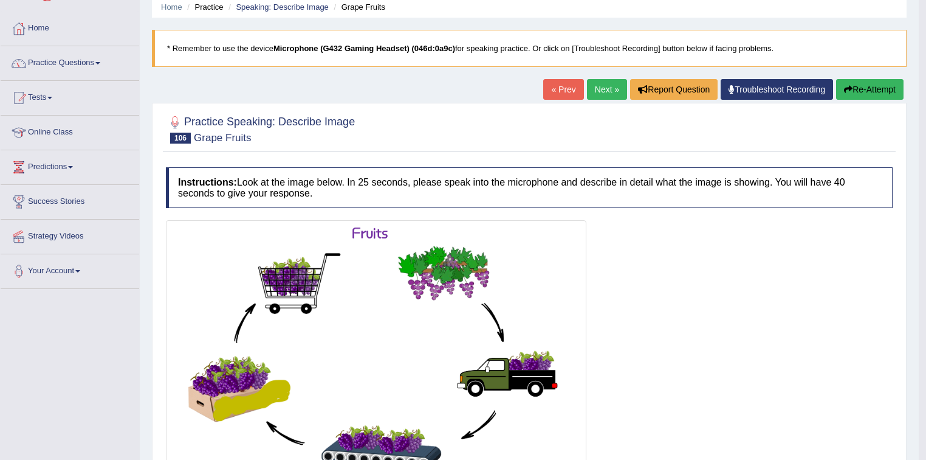
click at [598, 89] on link "Next »" at bounding box center [607, 89] width 40 height 21
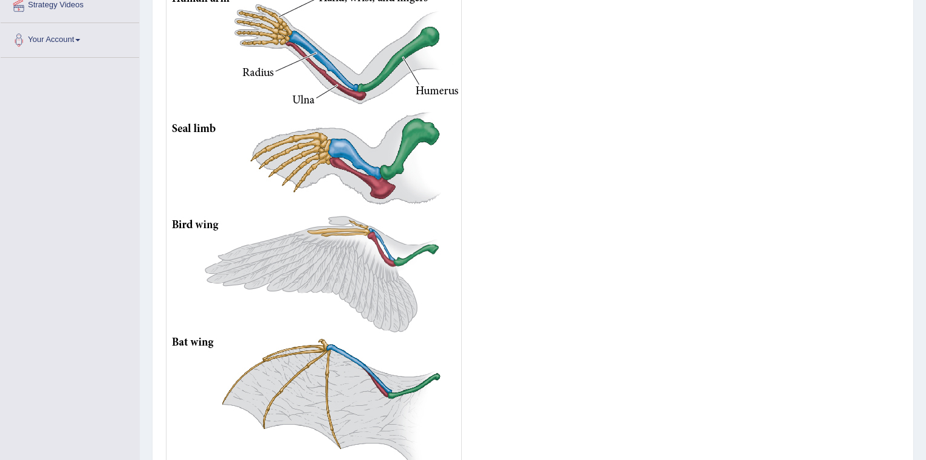
scroll to position [389, 0]
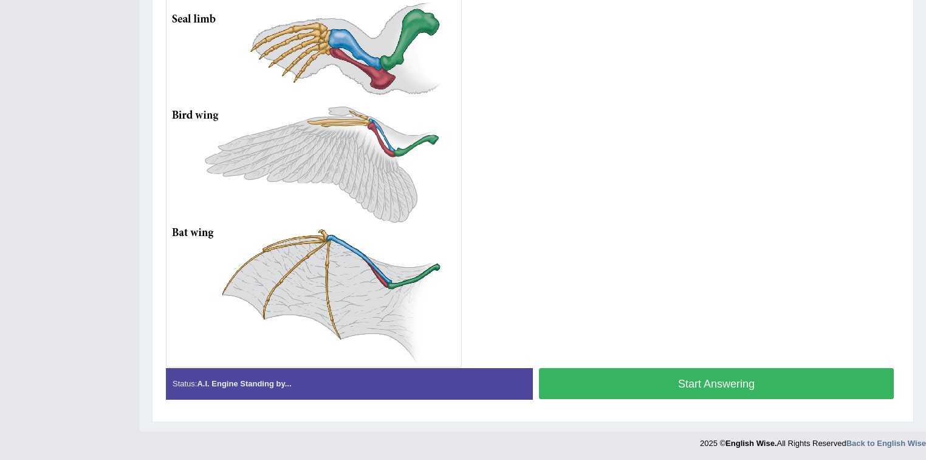
click at [677, 379] on button "Start Answering" at bounding box center [716, 383] width 355 height 31
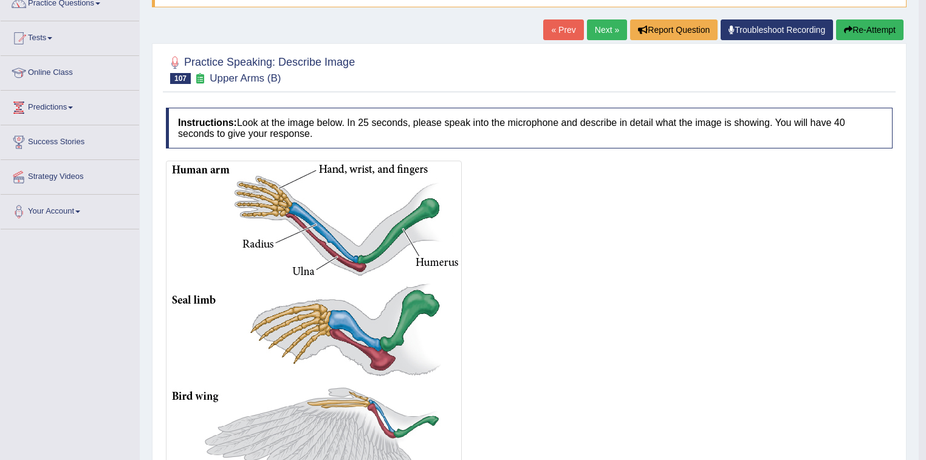
scroll to position [12, 0]
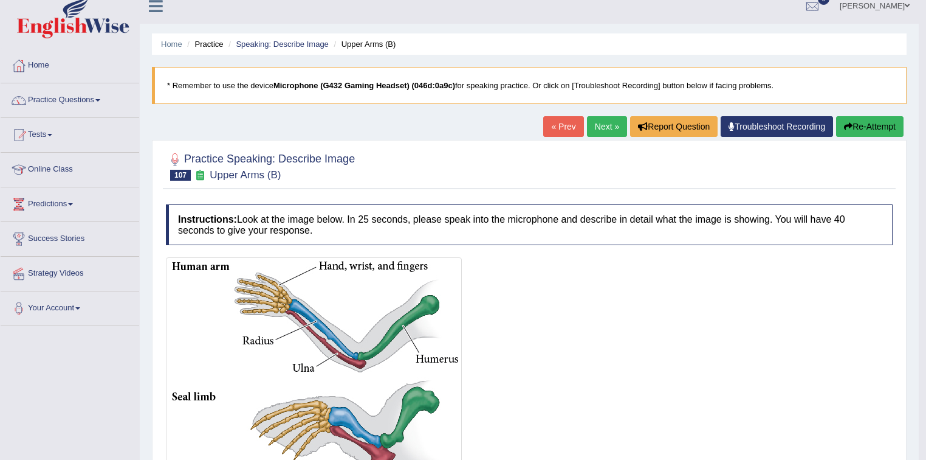
click at [600, 124] on link "Next »" at bounding box center [607, 126] width 40 height 21
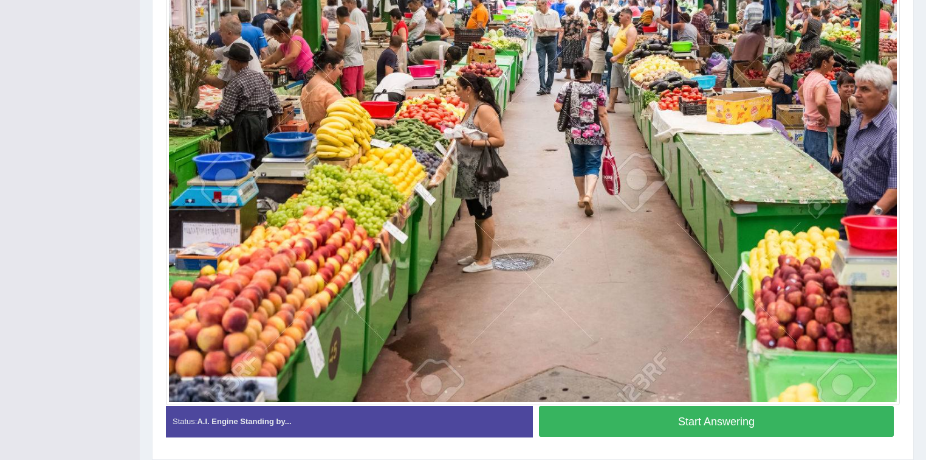
scroll to position [389, 0]
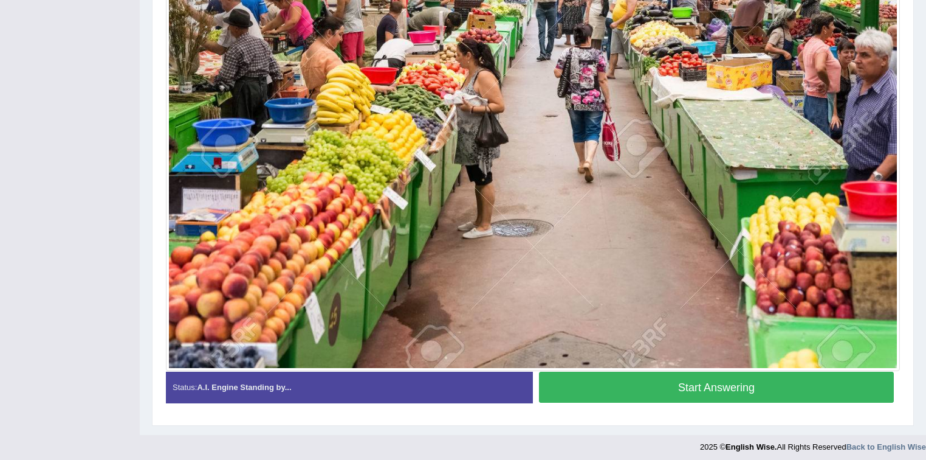
click at [697, 385] on button "Start Answering" at bounding box center [716, 386] width 355 height 31
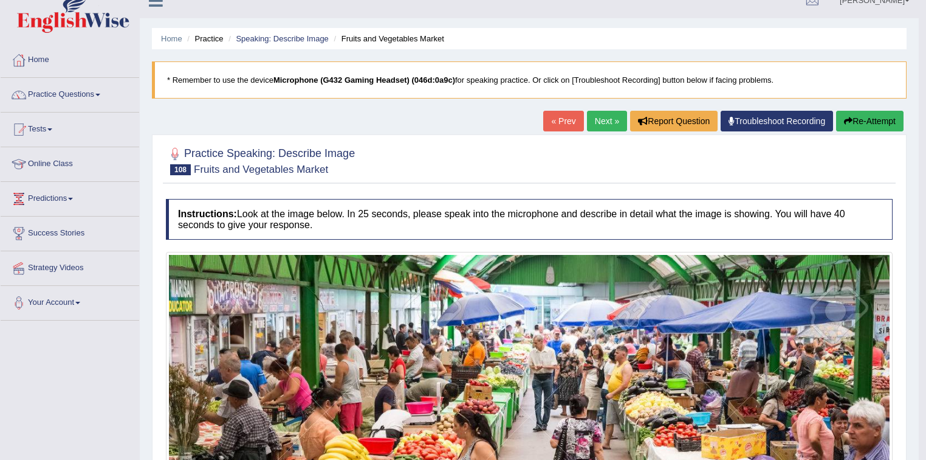
scroll to position [15, 0]
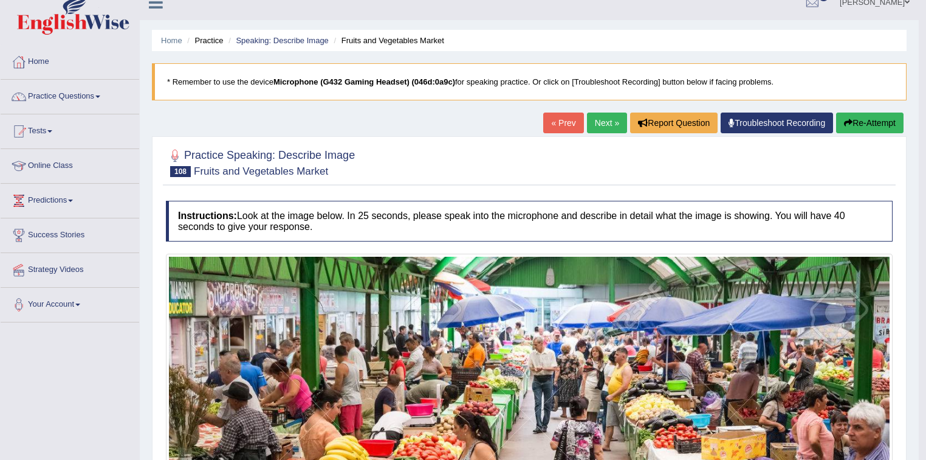
click at [601, 119] on link "Next »" at bounding box center [607, 122] width 40 height 21
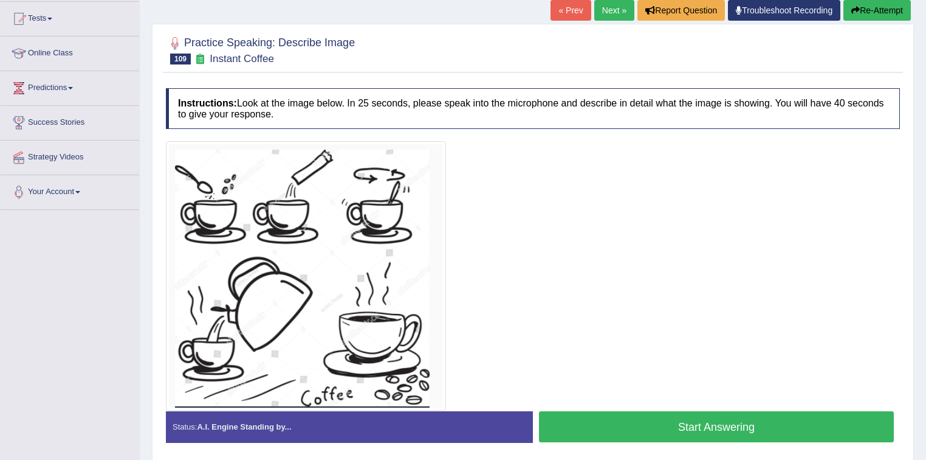
scroll to position [146, 0]
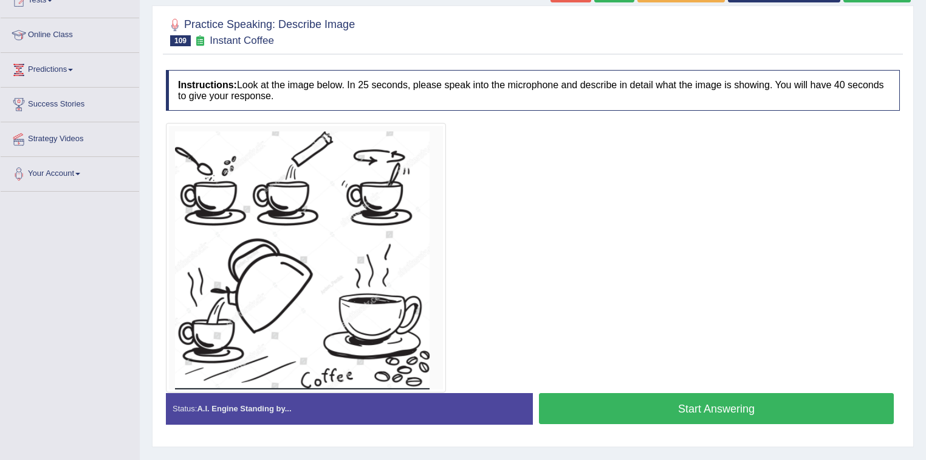
click at [690, 406] on button "Start Answering" at bounding box center [716, 408] width 355 height 31
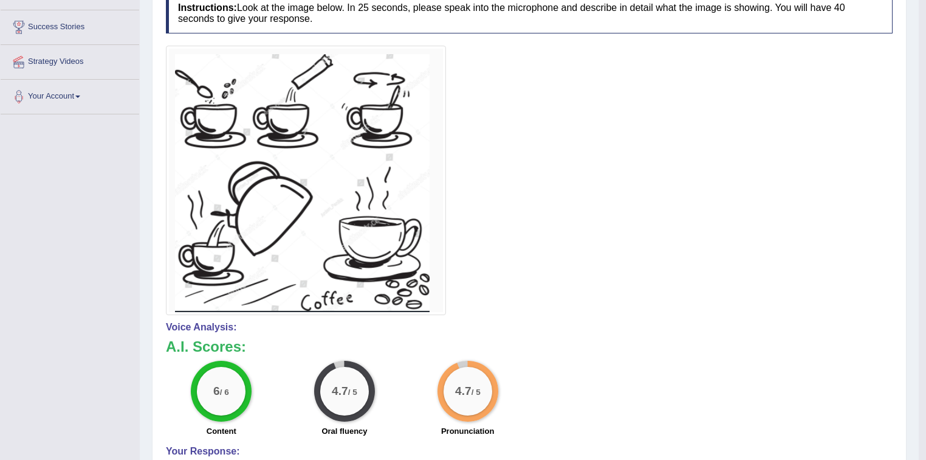
scroll to position [0, 0]
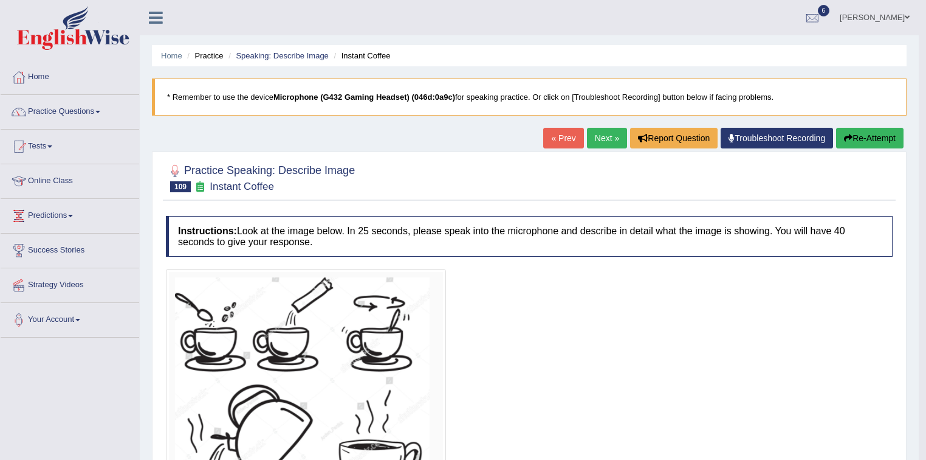
click at [596, 140] on link "Next »" at bounding box center [607, 138] width 40 height 21
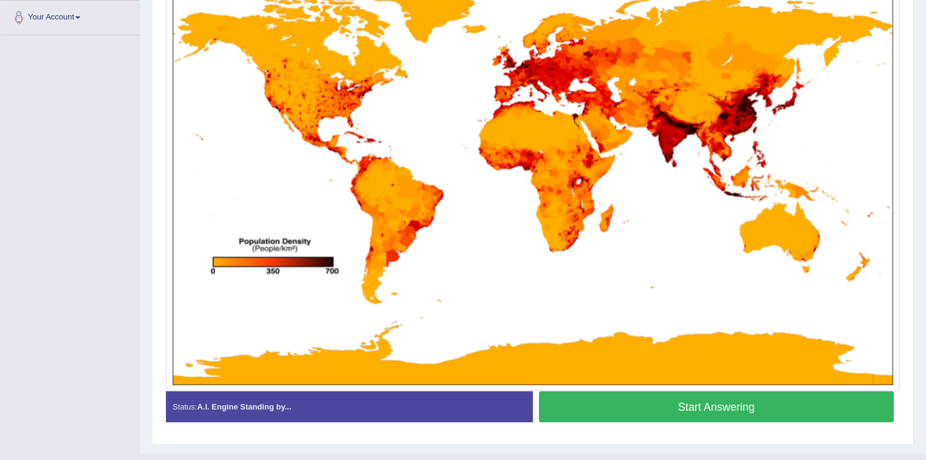
scroll to position [325, 0]
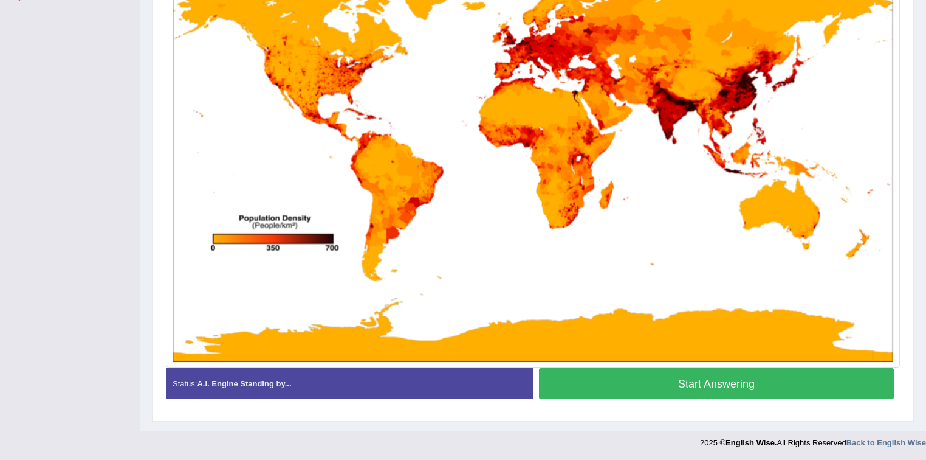
click at [683, 381] on button "Start Answering" at bounding box center [716, 383] width 355 height 31
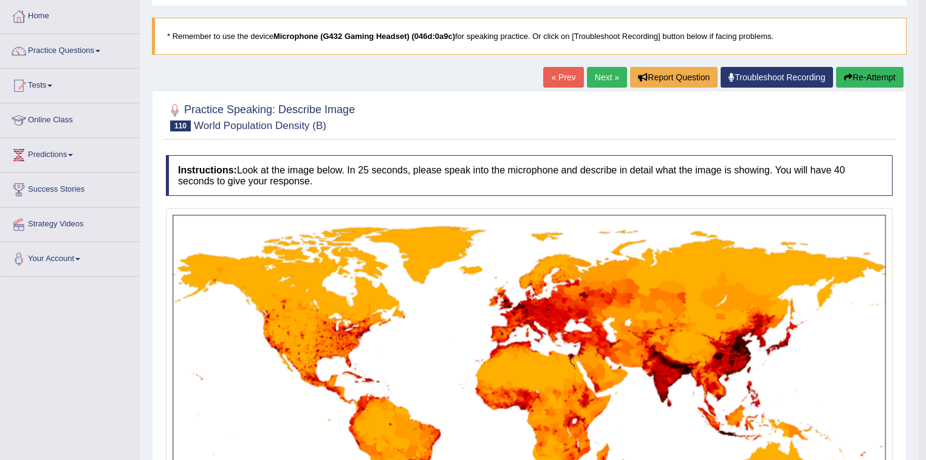
scroll to position [0, 0]
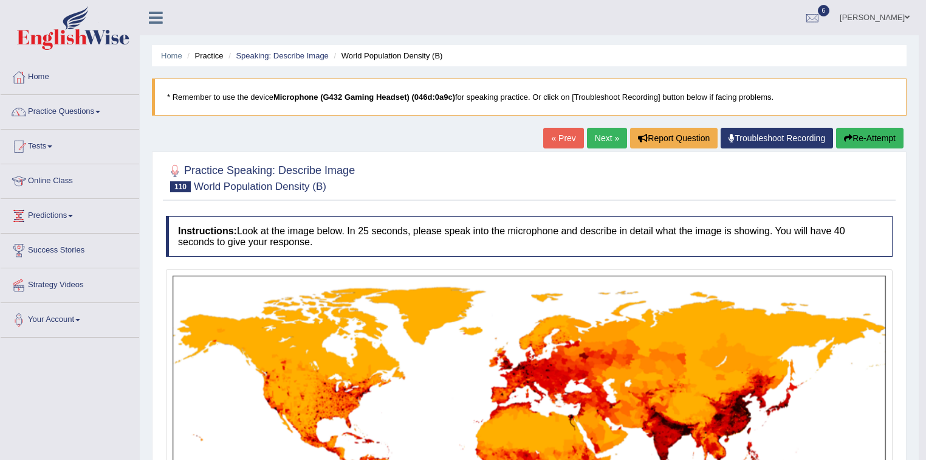
click at [602, 136] on link "Next »" at bounding box center [607, 138] width 40 height 21
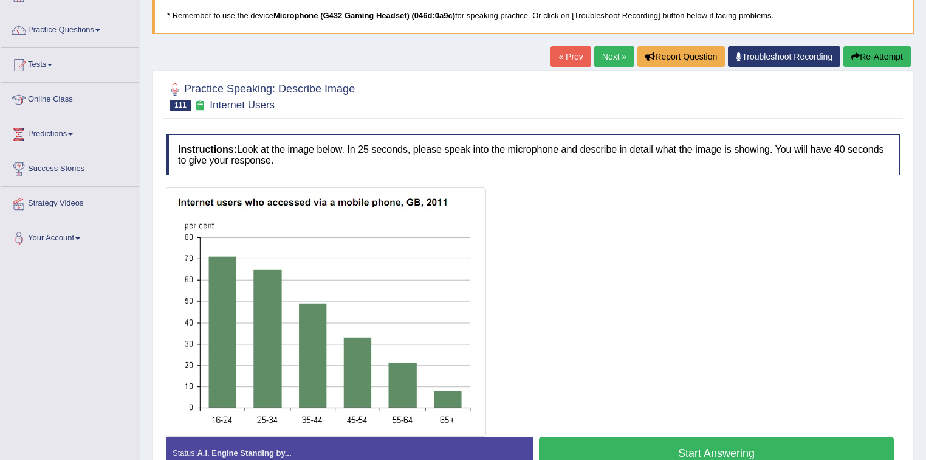
scroll to position [130, 0]
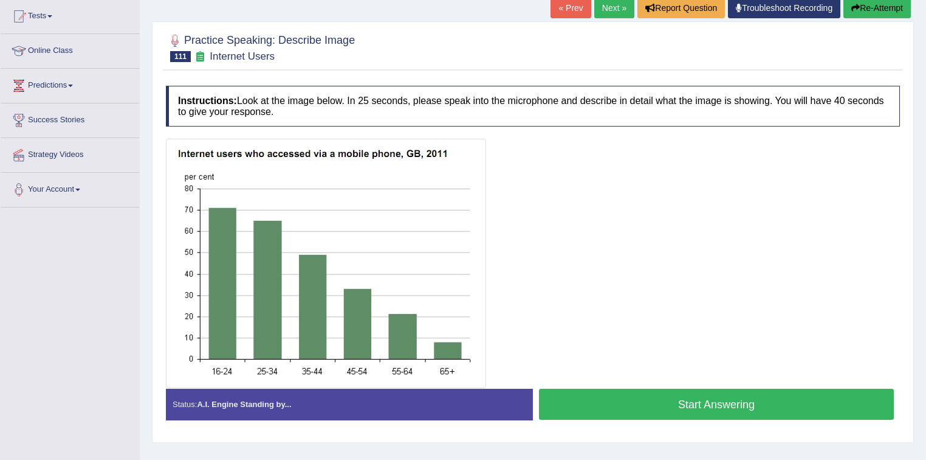
click at [702, 401] on button "Start Answering" at bounding box center [716, 403] width 355 height 31
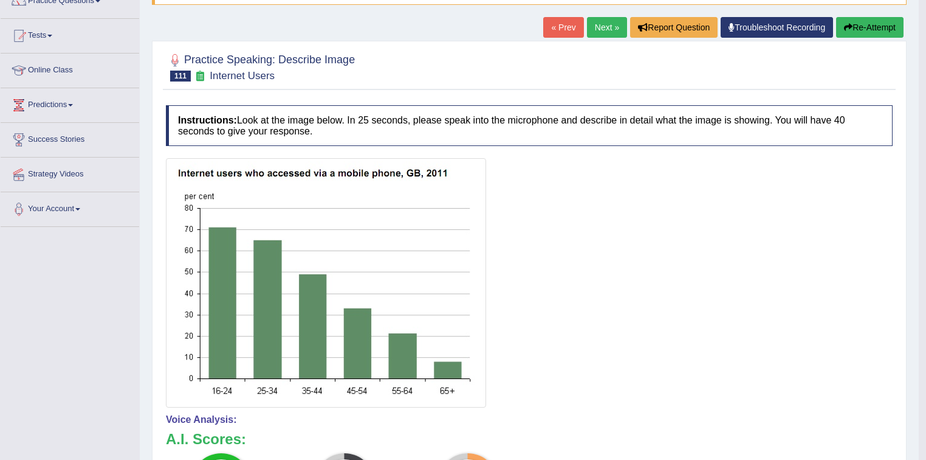
scroll to position [81, 0]
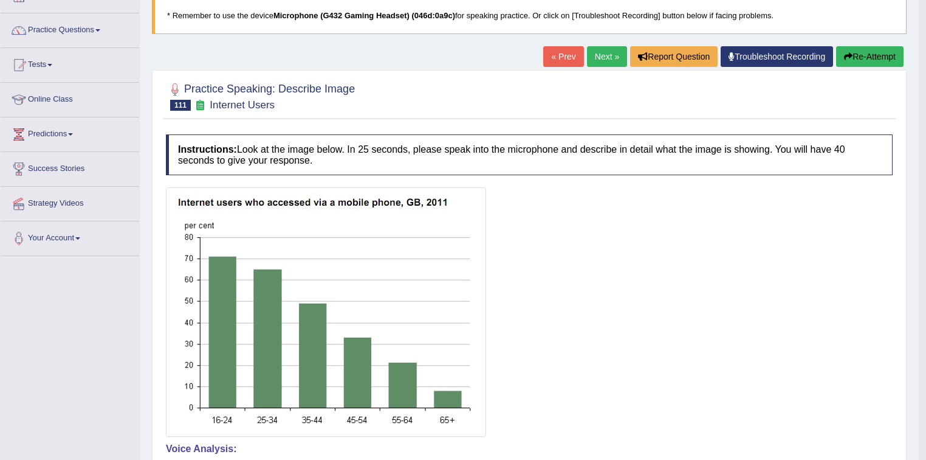
click at [605, 56] on link "Next »" at bounding box center [607, 56] width 40 height 21
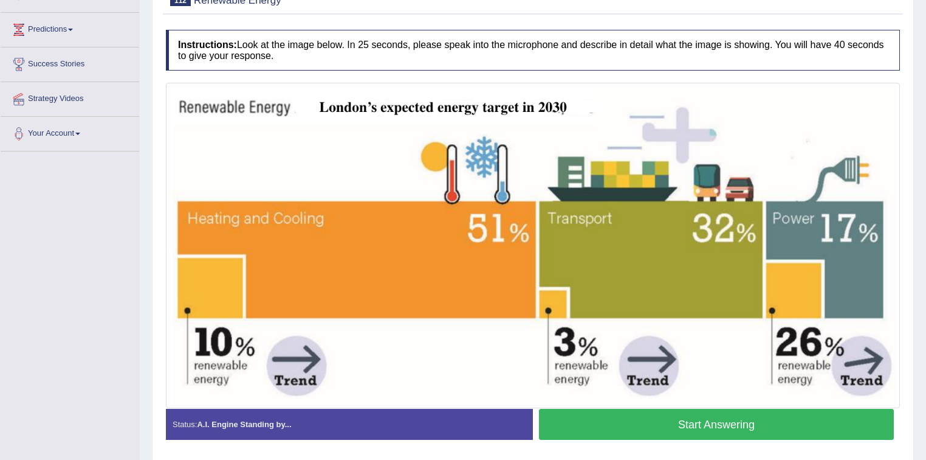
scroll to position [226, 0]
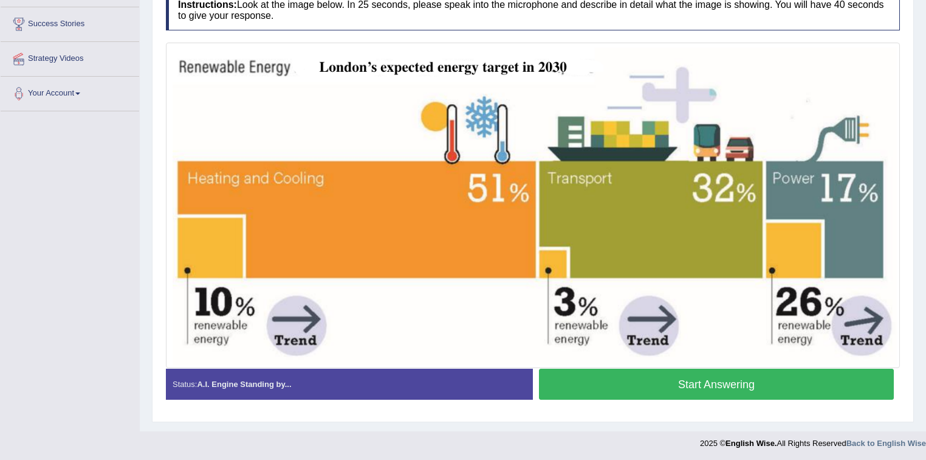
click at [705, 386] on button "Start Answering" at bounding box center [716, 383] width 355 height 31
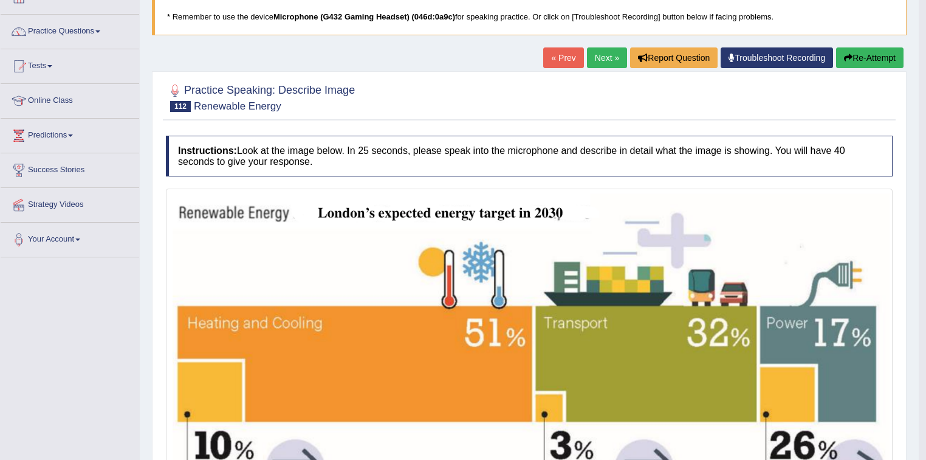
scroll to position [0, 0]
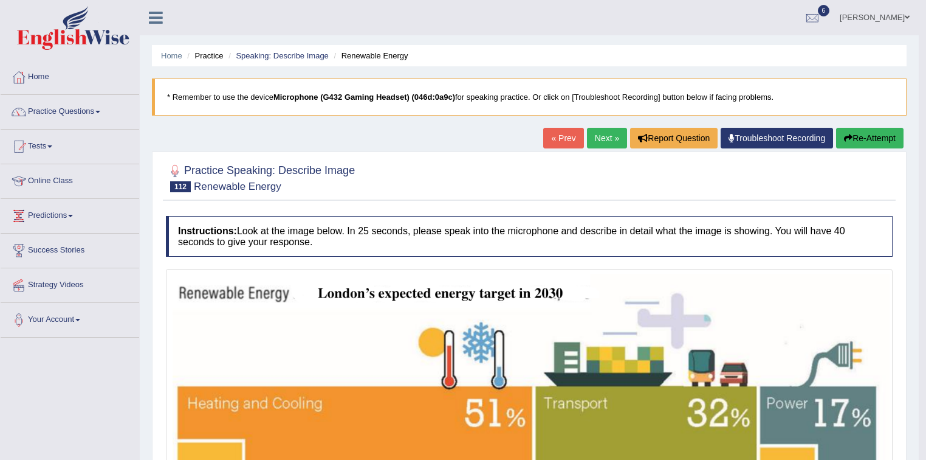
click at [603, 136] on link "Next »" at bounding box center [607, 138] width 40 height 21
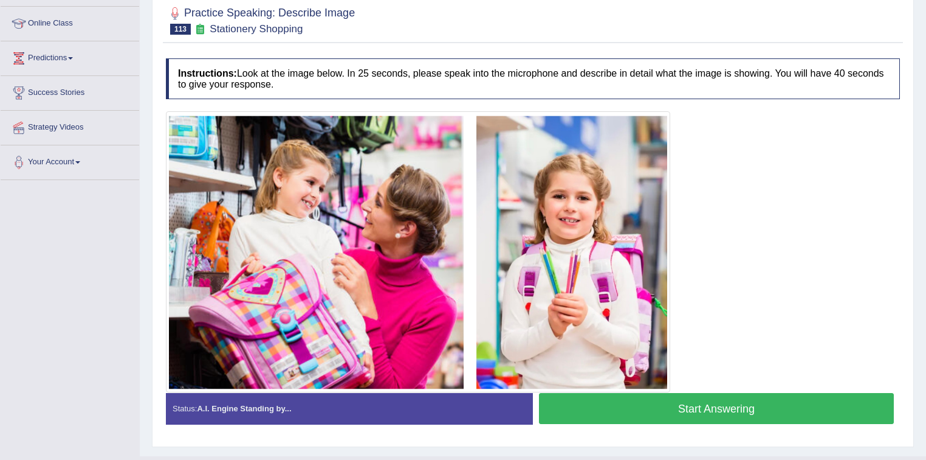
scroll to position [134, 0]
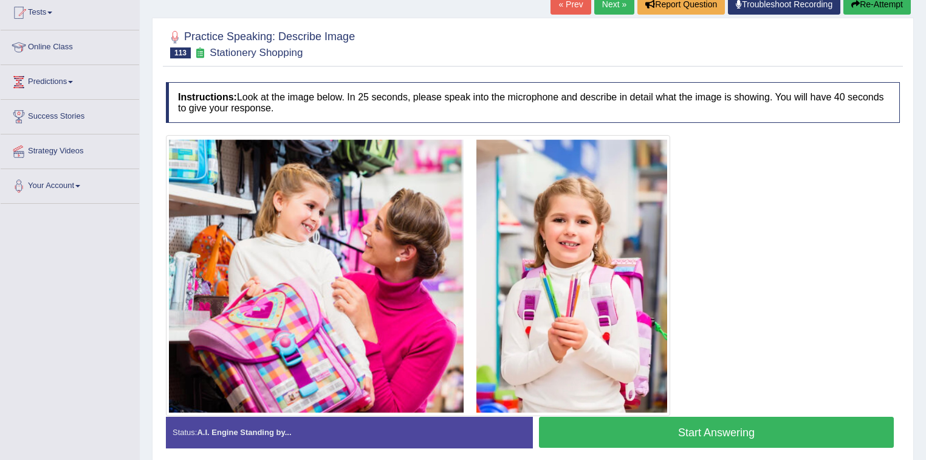
click at [695, 432] on button "Start Answering" at bounding box center [716, 431] width 355 height 31
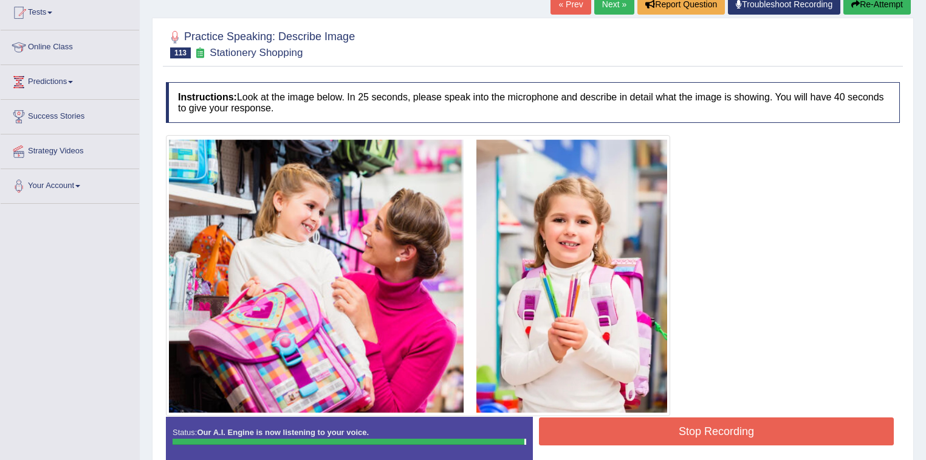
click at [0, 0] on blockquote "." at bounding box center [0, 0] width 0 height 0
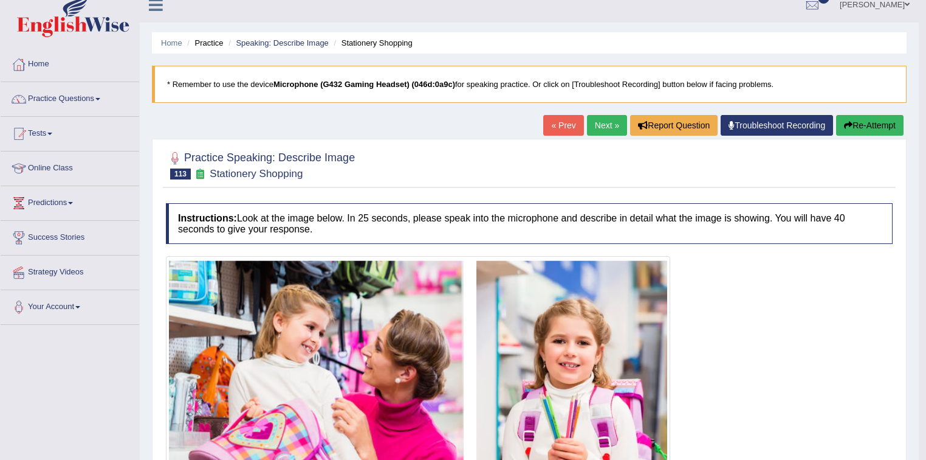
scroll to position [0, 0]
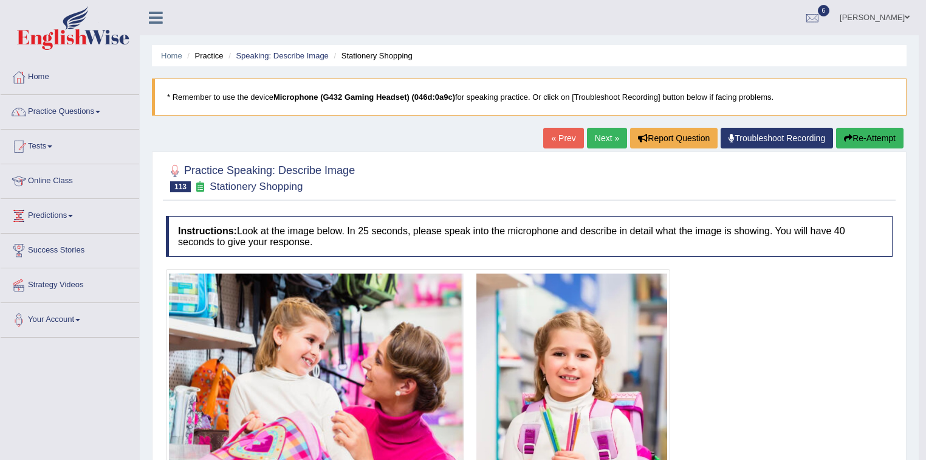
click at [603, 138] on link "Next »" at bounding box center [607, 138] width 40 height 21
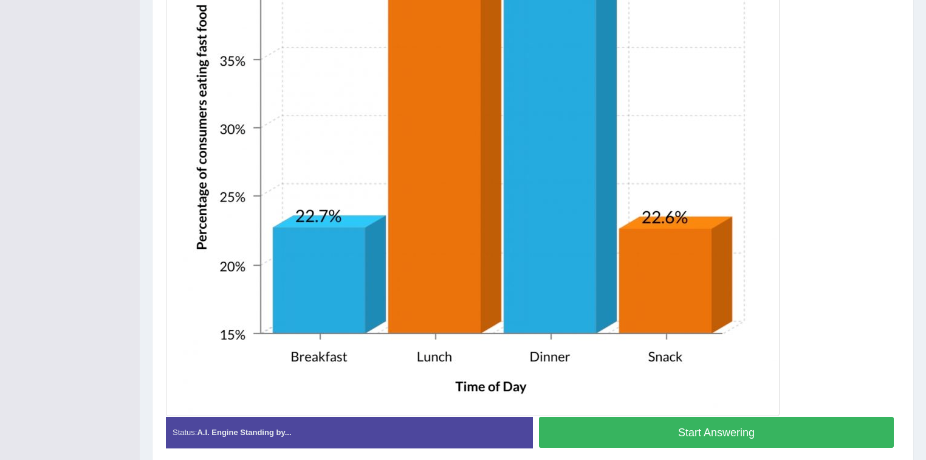
scroll to position [515, 0]
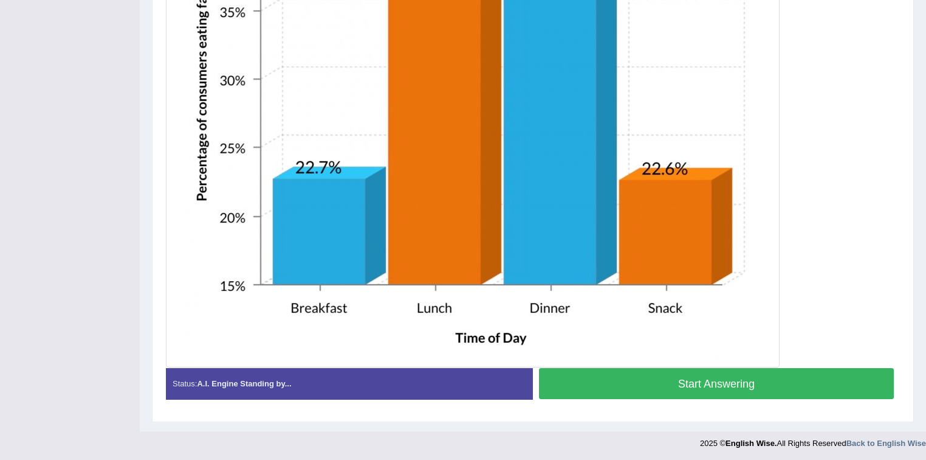
click at [693, 388] on button "Start Answering" at bounding box center [716, 383] width 355 height 31
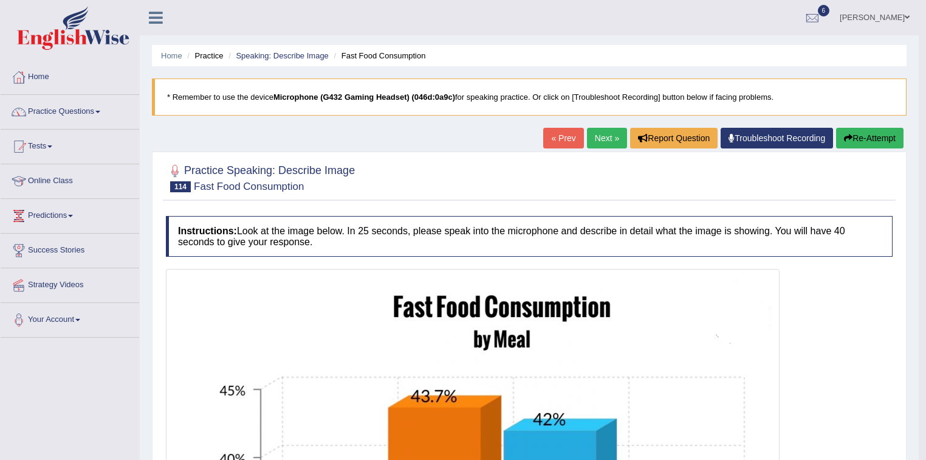
scroll to position [0, 0]
click at [601, 139] on link "Next »" at bounding box center [607, 138] width 40 height 21
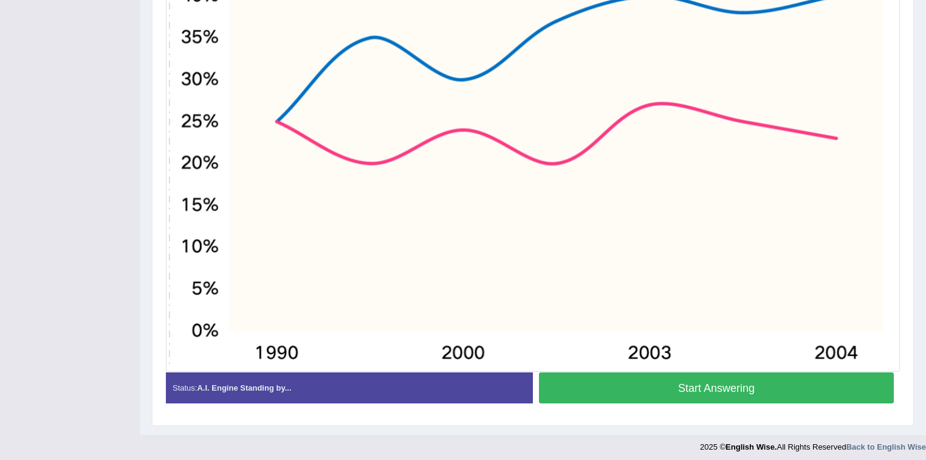
scroll to position [435, 0]
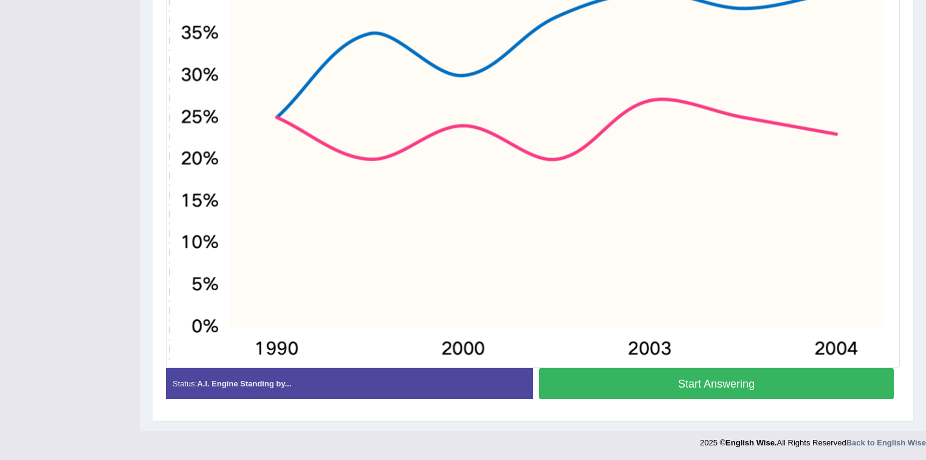
click at [680, 384] on button "Start Answering" at bounding box center [716, 383] width 355 height 31
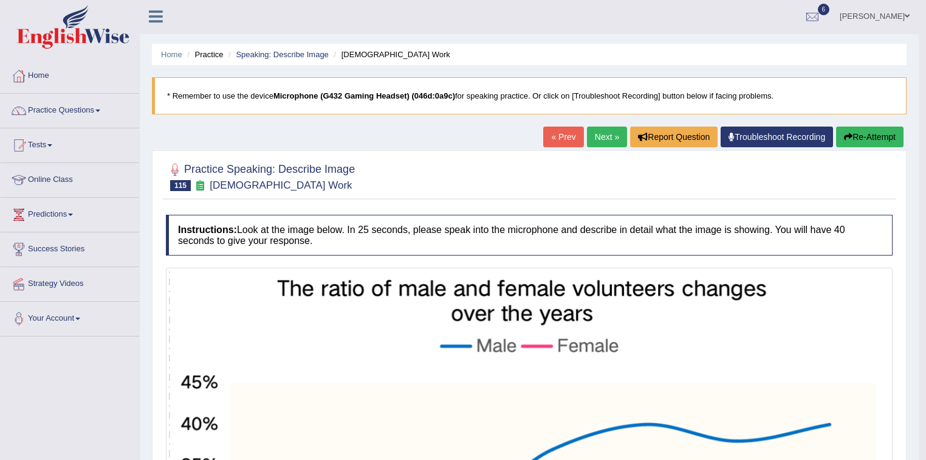
scroll to position [0, 0]
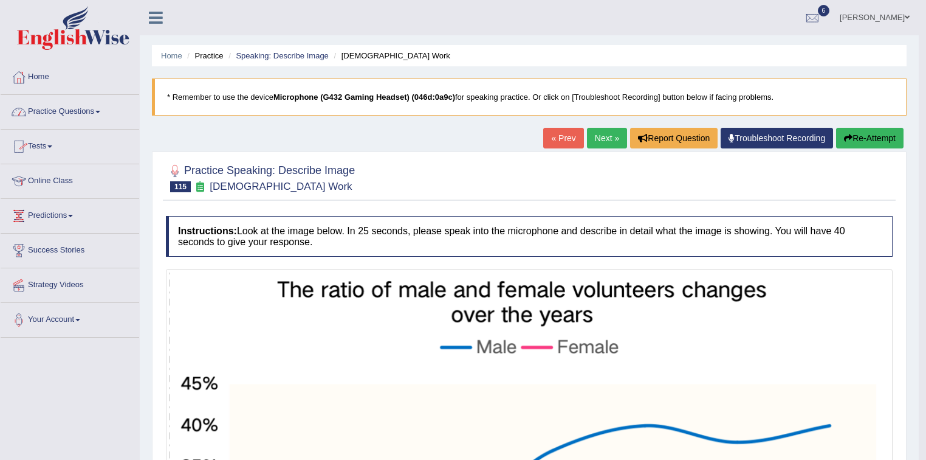
click at [102, 109] on link "Practice Questions" at bounding box center [70, 110] width 139 height 30
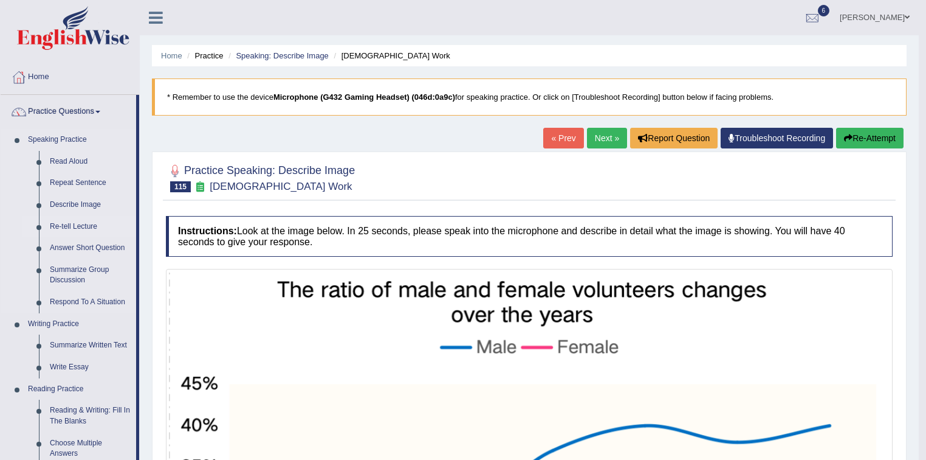
click at [82, 224] on link "Re-tell Lecture" at bounding box center [90, 227] width 92 height 22
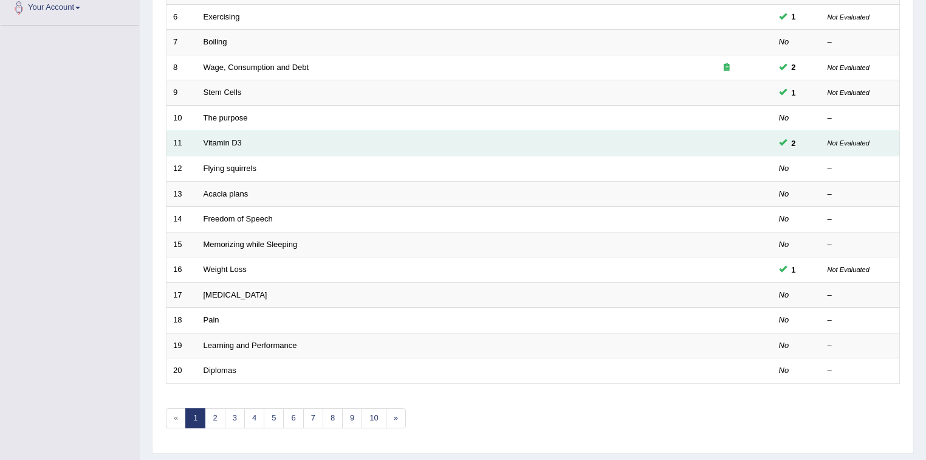
scroll to position [342, 0]
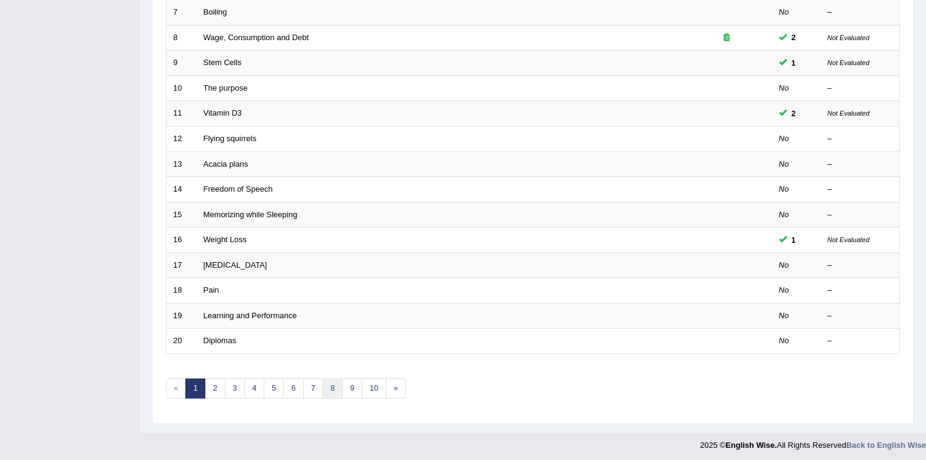
click at [330, 382] on link "8" at bounding box center [333, 388] width 20 height 20
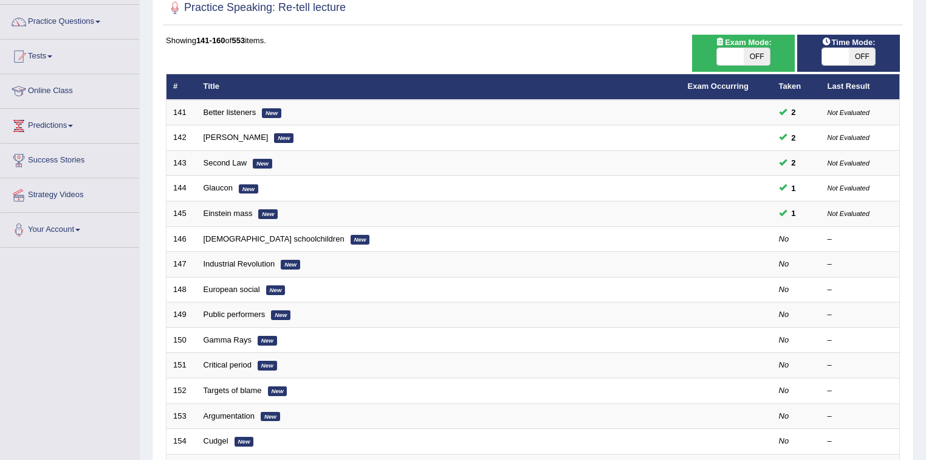
scroll to position [97, 0]
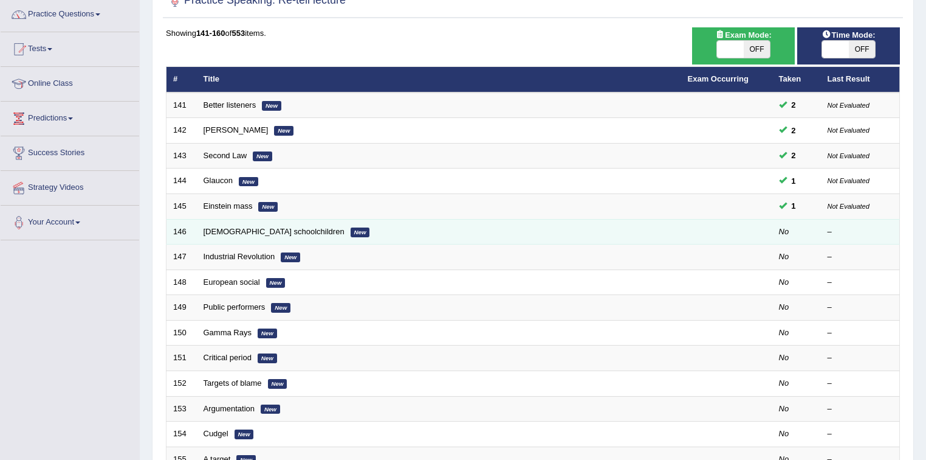
click at [351, 232] on em "New" at bounding box center [360, 232] width 19 height 10
click at [225, 230] on link "British schoolchildren" at bounding box center [274, 231] width 141 height 9
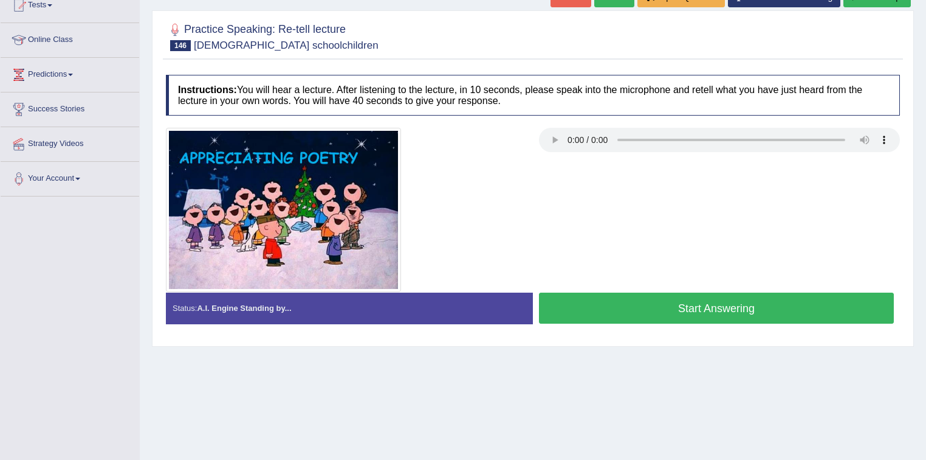
scroll to position [146, 0]
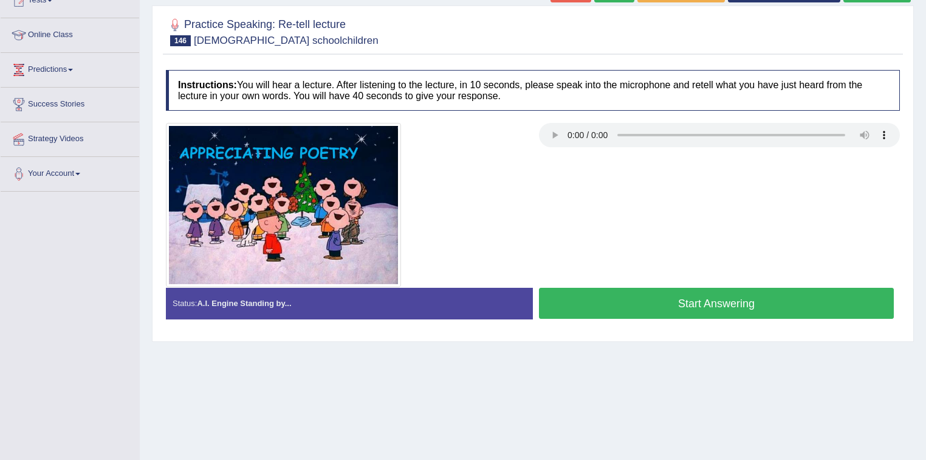
click at [686, 302] on button "Start Answering" at bounding box center [716, 303] width 355 height 31
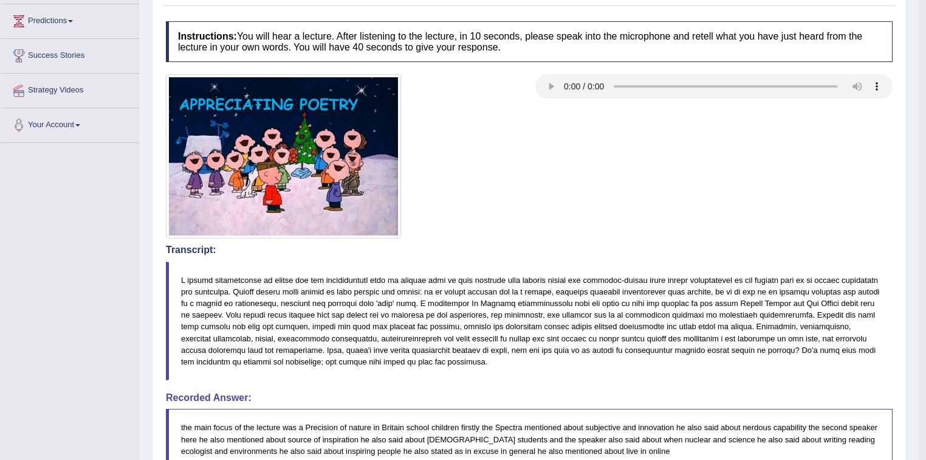
scroll to position [0, 0]
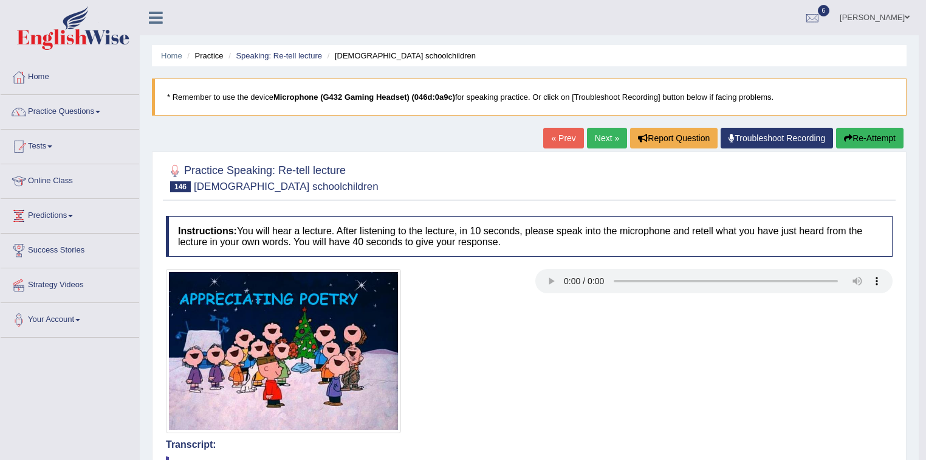
click at [606, 135] on link "Next »" at bounding box center [607, 138] width 40 height 21
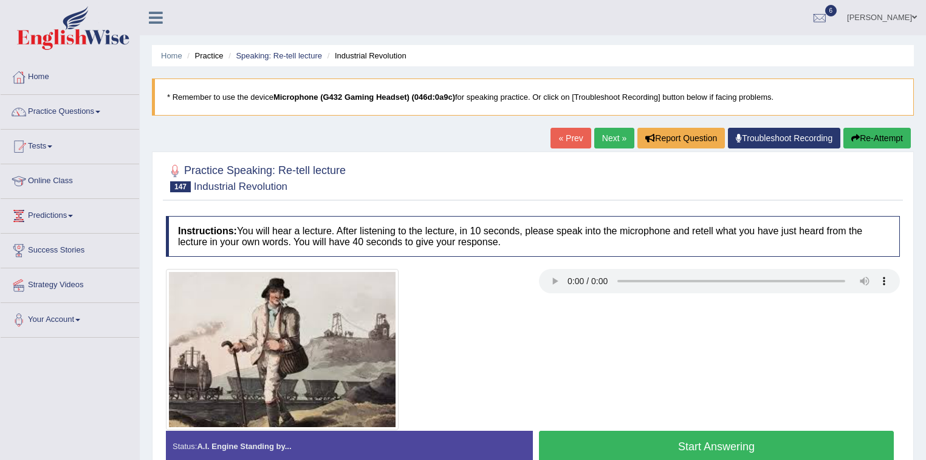
click at [608, 136] on link "Next »" at bounding box center [615, 138] width 40 height 21
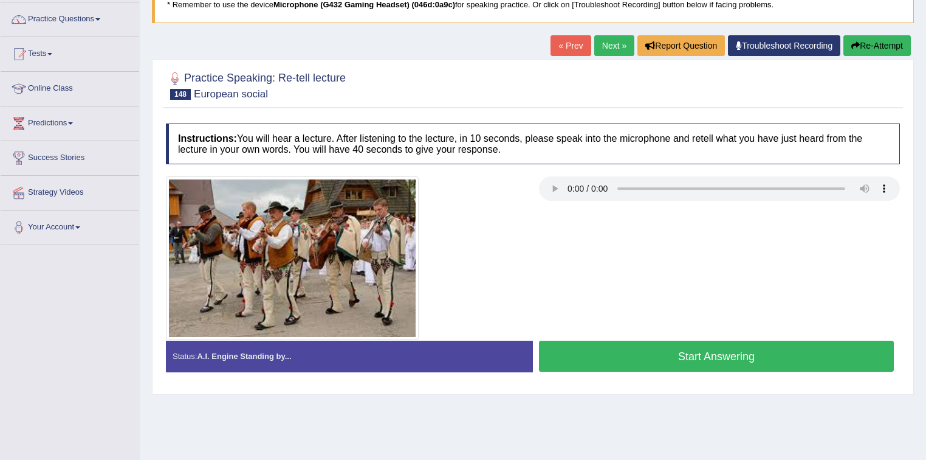
scroll to position [97, 0]
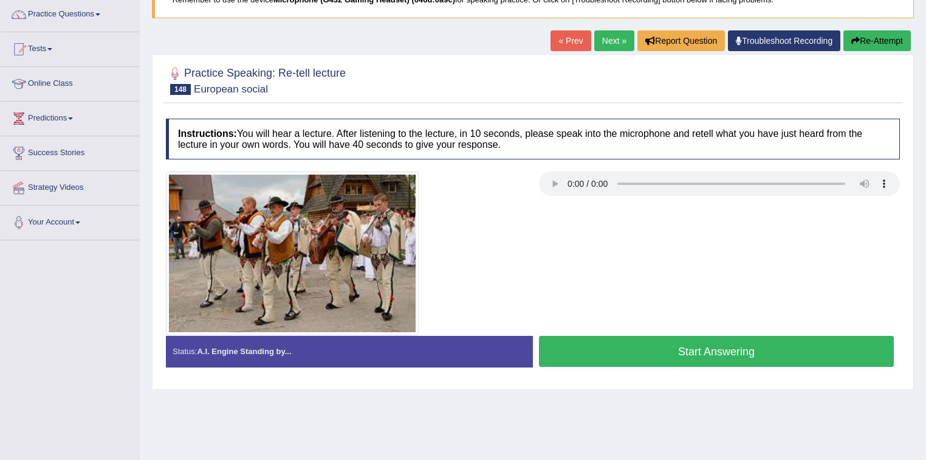
click at [697, 351] on button "Start Answering" at bounding box center [716, 351] width 355 height 31
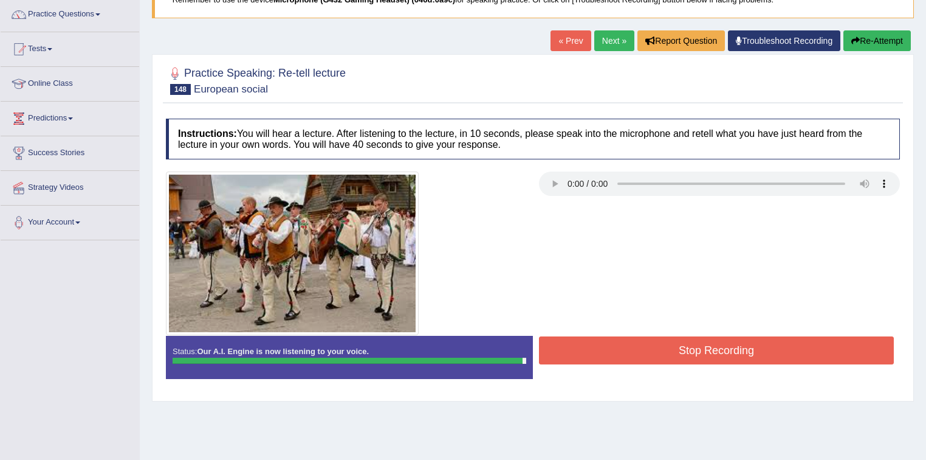
click at [697, 352] on button "Stop Recording" at bounding box center [716, 350] width 355 height 28
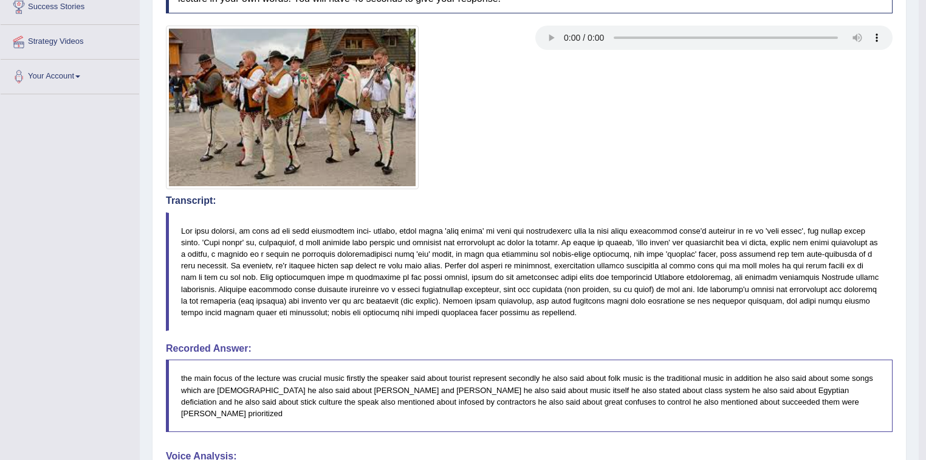
scroll to position [0, 0]
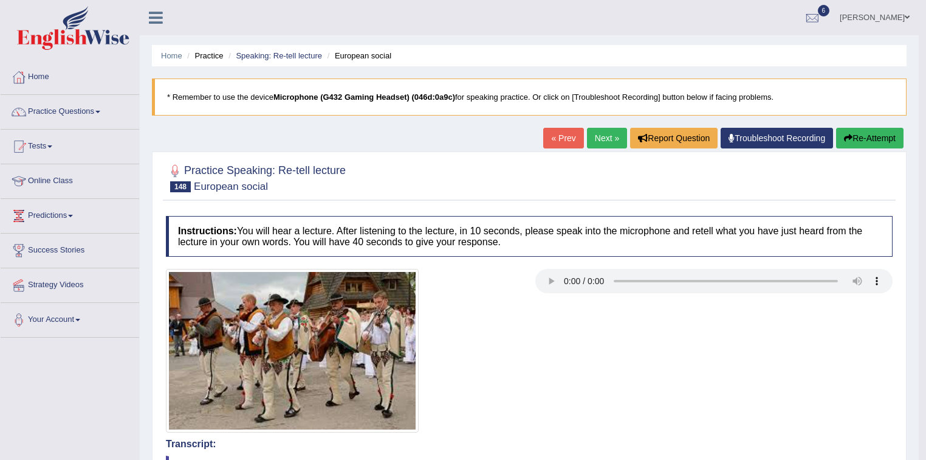
click at [601, 135] on link "Next »" at bounding box center [607, 138] width 40 height 21
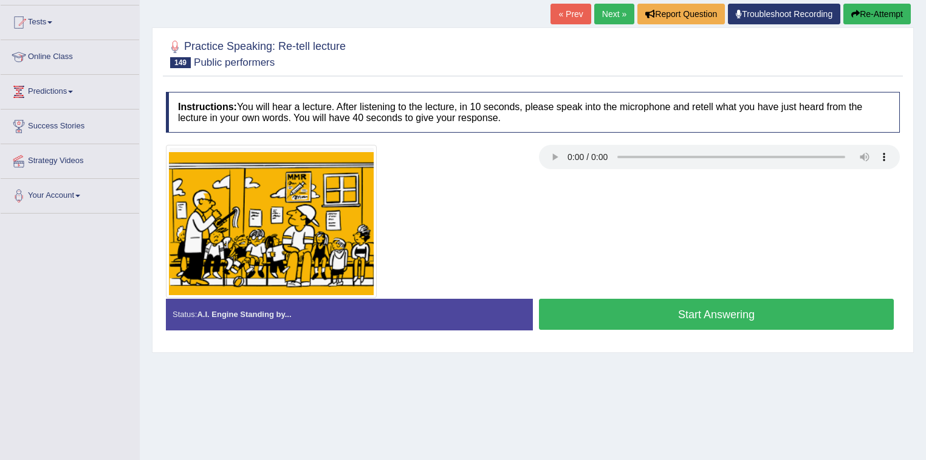
scroll to position [146, 0]
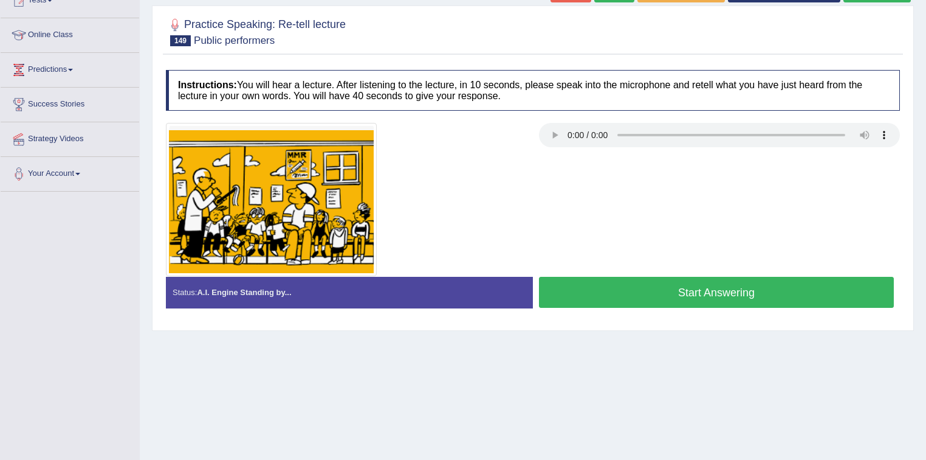
click at [693, 292] on button "Start Answering" at bounding box center [716, 292] width 355 height 31
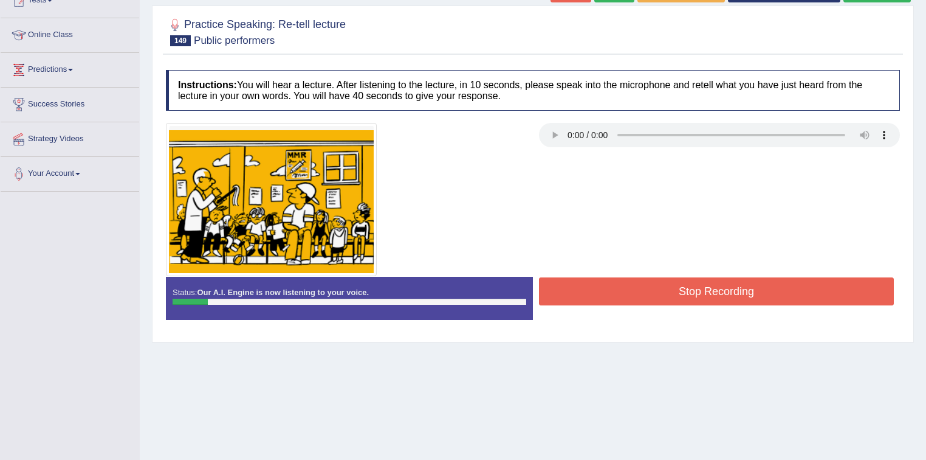
click at [717, 289] on button "Stop Recording" at bounding box center [716, 291] width 355 height 28
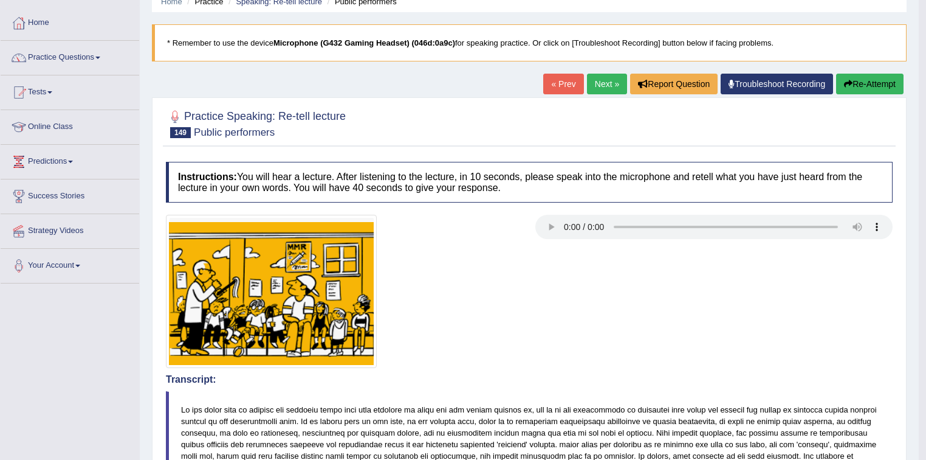
scroll to position [0, 0]
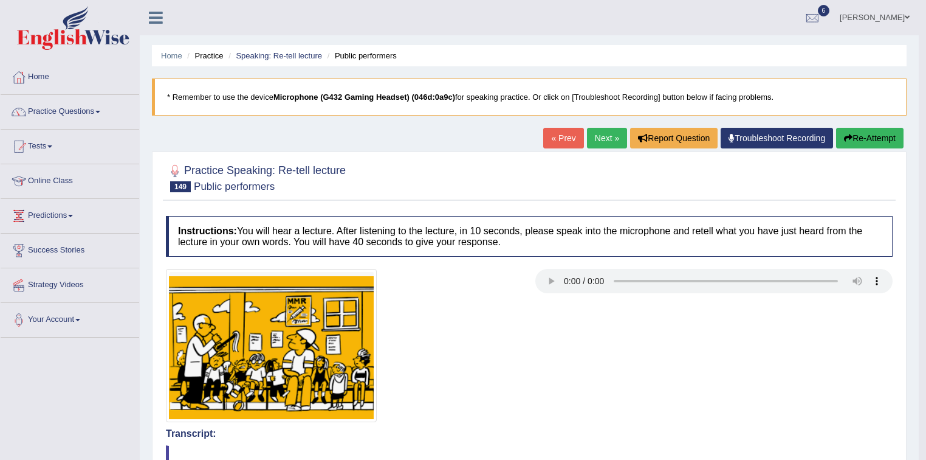
click at [865, 137] on button "Re-Attempt" at bounding box center [869, 138] width 67 height 21
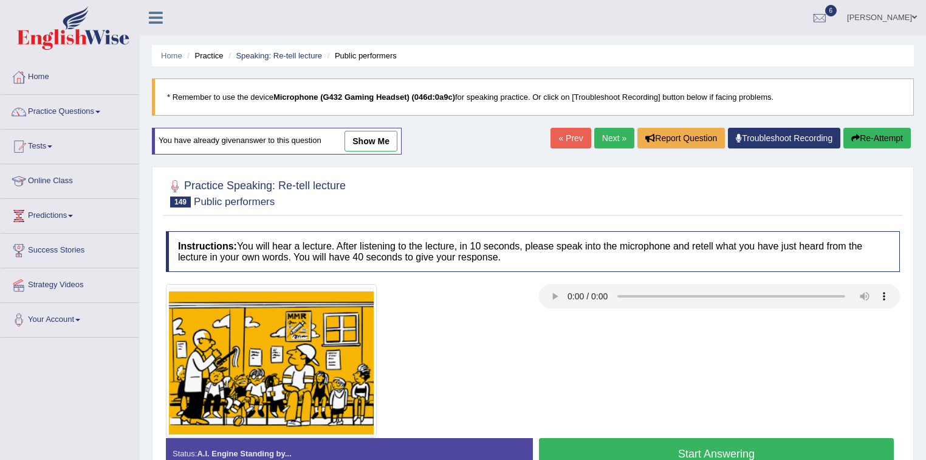
click at [700, 451] on button "Start Answering" at bounding box center [716, 453] width 355 height 31
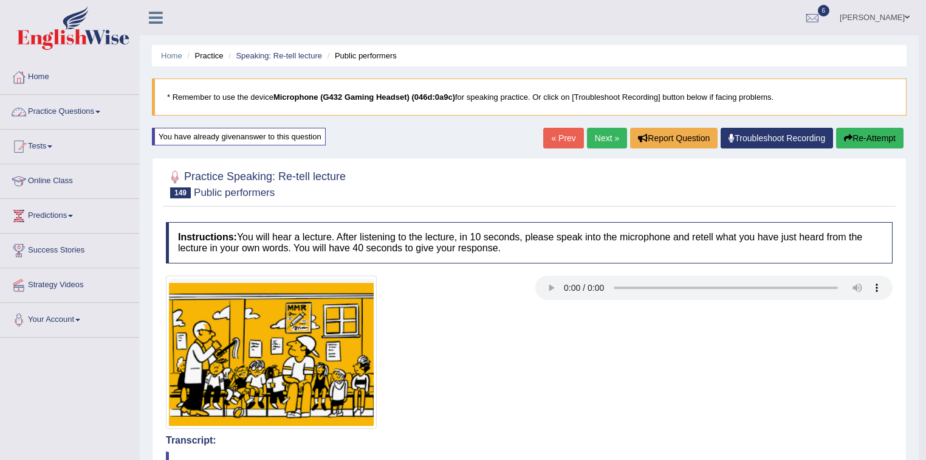
click at [100, 112] on span at bounding box center [97, 112] width 5 height 2
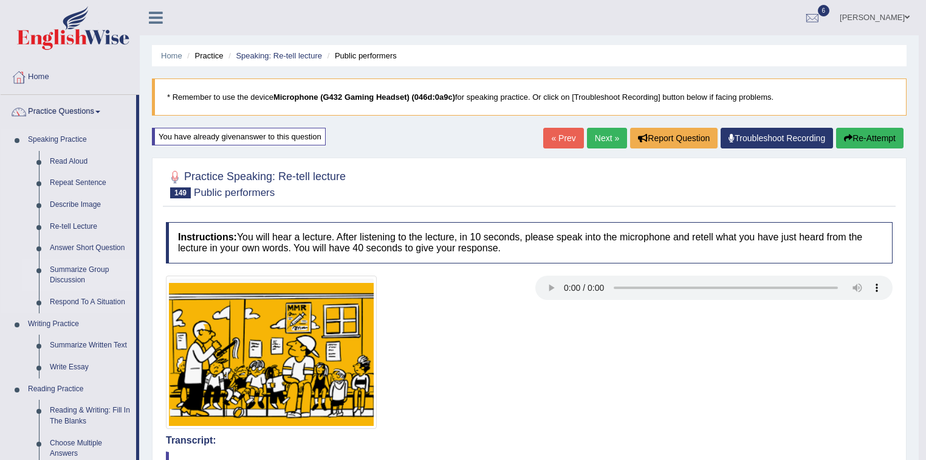
click at [79, 269] on link "Summarize Group Discussion" at bounding box center [90, 275] width 92 height 32
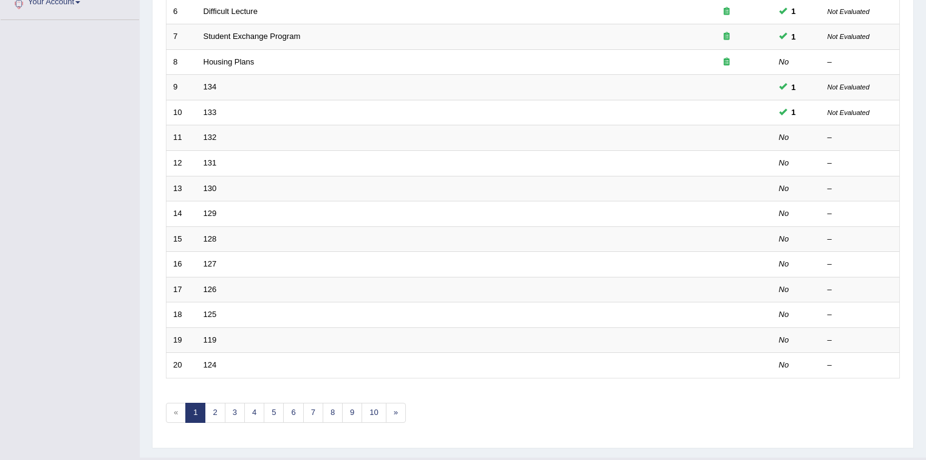
scroll to position [342, 0]
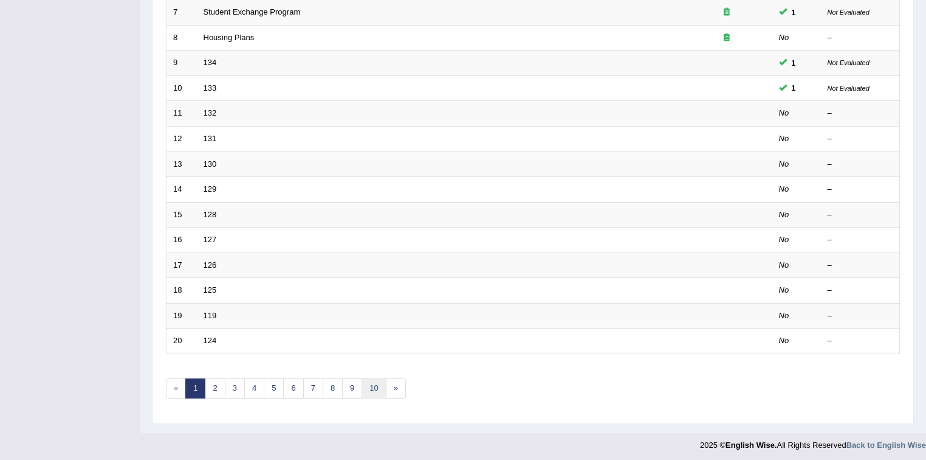
click at [373, 384] on link "10" at bounding box center [374, 388] width 24 height 20
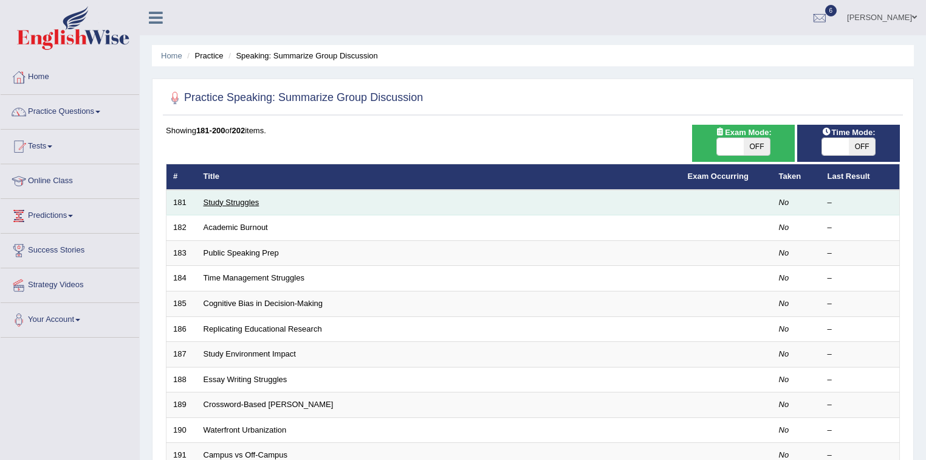
click at [238, 199] on link "Study Struggles" at bounding box center [232, 202] width 56 height 9
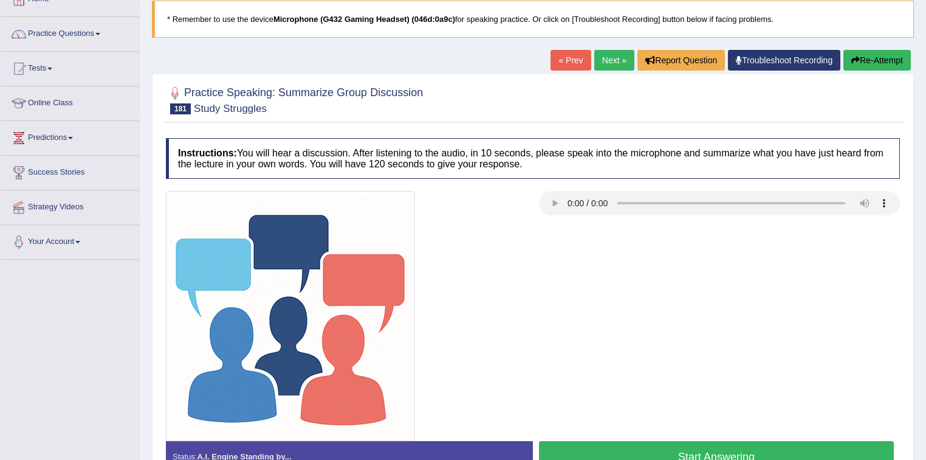
scroll to position [146, 0]
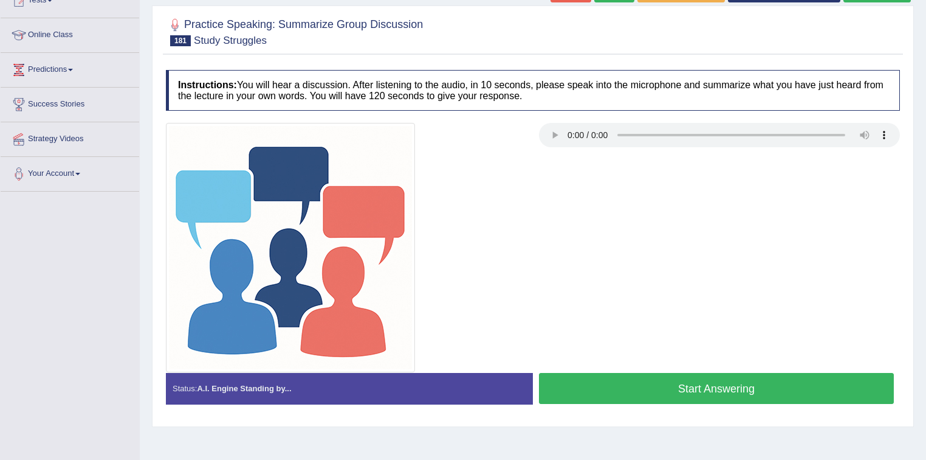
click at [684, 387] on button "Start Answering" at bounding box center [716, 388] width 355 height 31
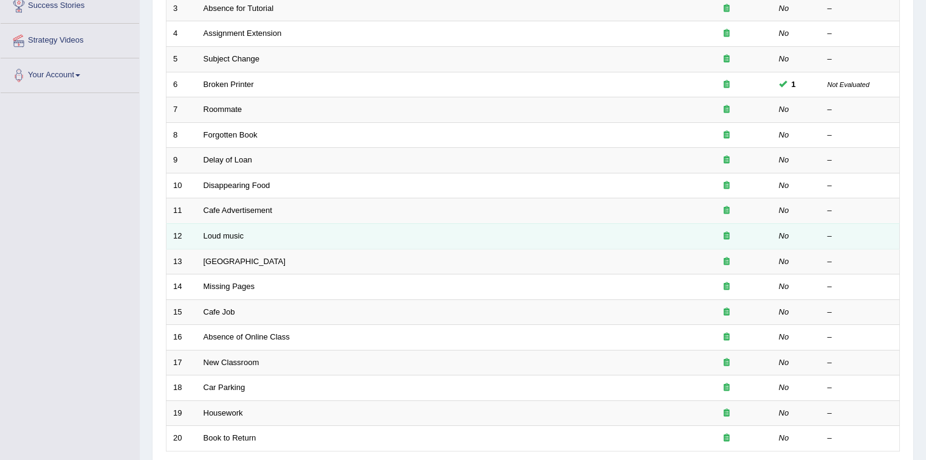
scroll to position [342, 0]
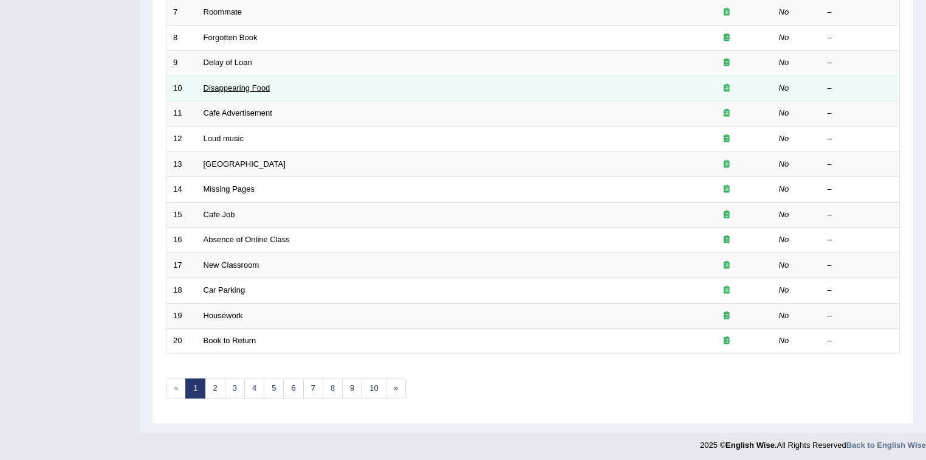
click at [262, 86] on link "Disappearing Food" at bounding box center [237, 87] width 67 height 9
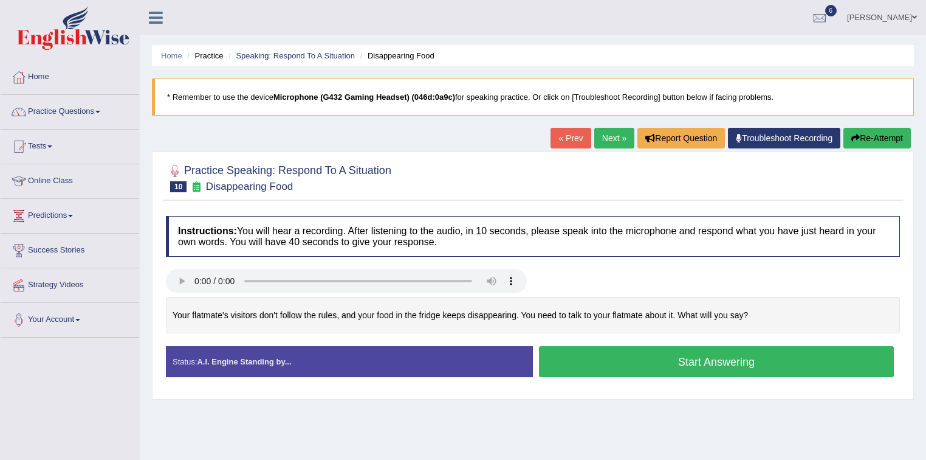
click at [703, 360] on button "Start Answering" at bounding box center [716, 361] width 355 height 31
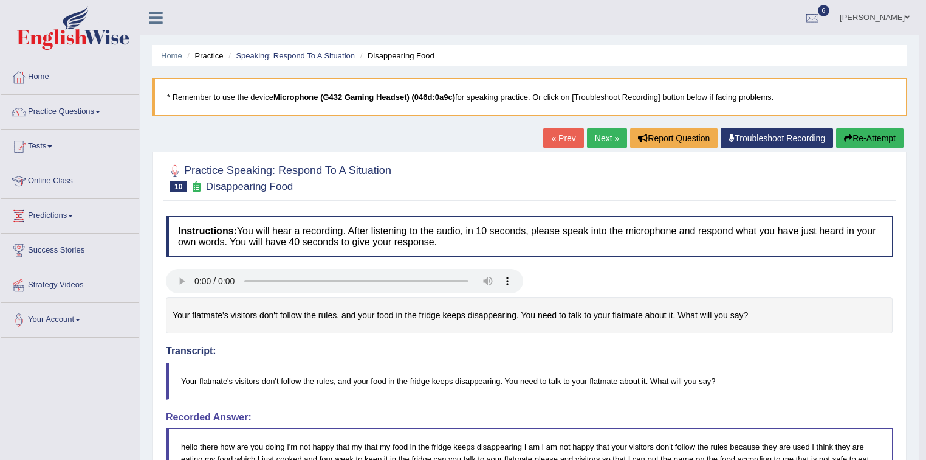
click at [601, 136] on link "Next »" at bounding box center [607, 138] width 40 height 21
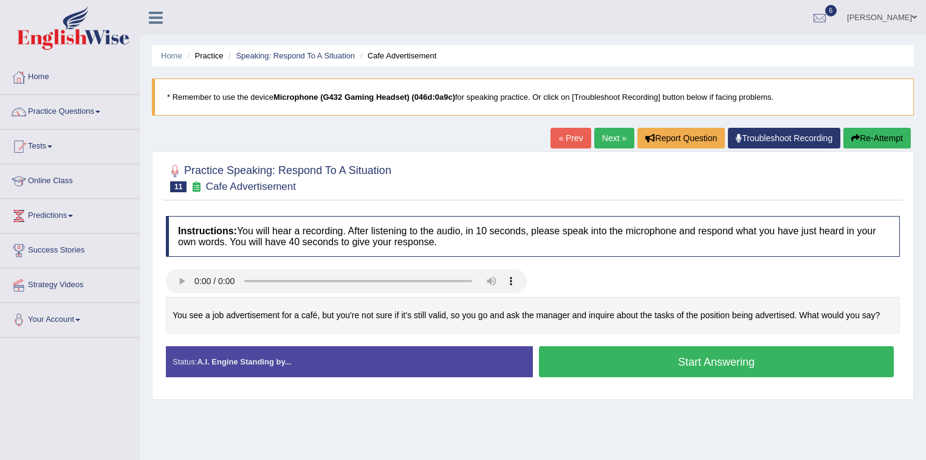
click at [698, 360] on button "Start Answering" at bounding box center [716, 361] width 355 height 31
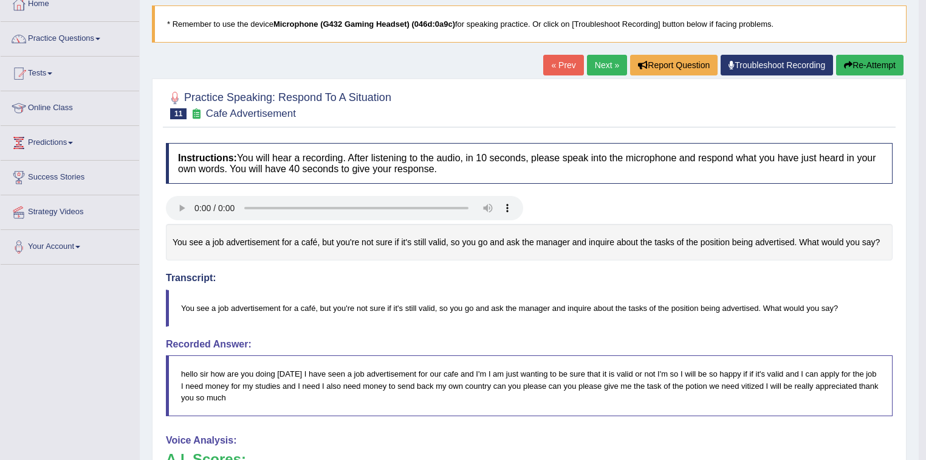
scroll to position [49, 0]
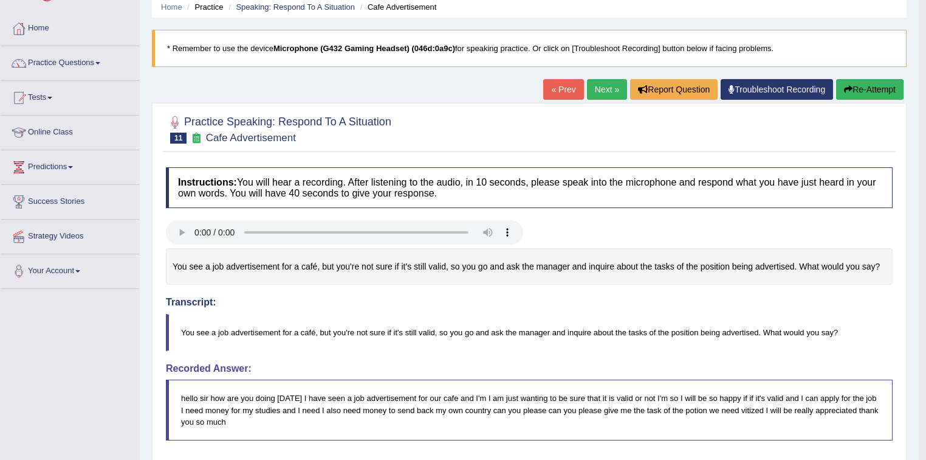
click at [598, 89] on link "Next »" at bounding box center [607, 89] width 40 height 21
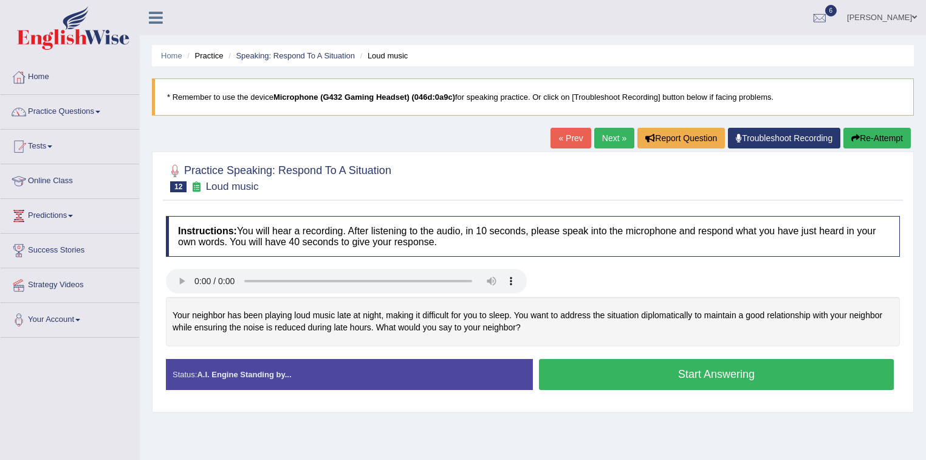
click at [675, 372] on button "Start Answering" at bounding box center [716, 374] width 355 height 31
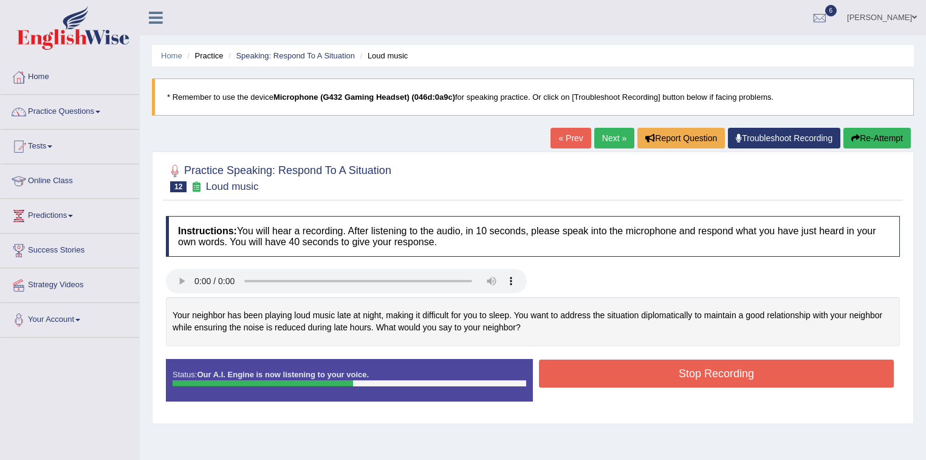
click at [697, 371] on button "Stop Recording" at bounding box center [716, 373] width 355 height 28
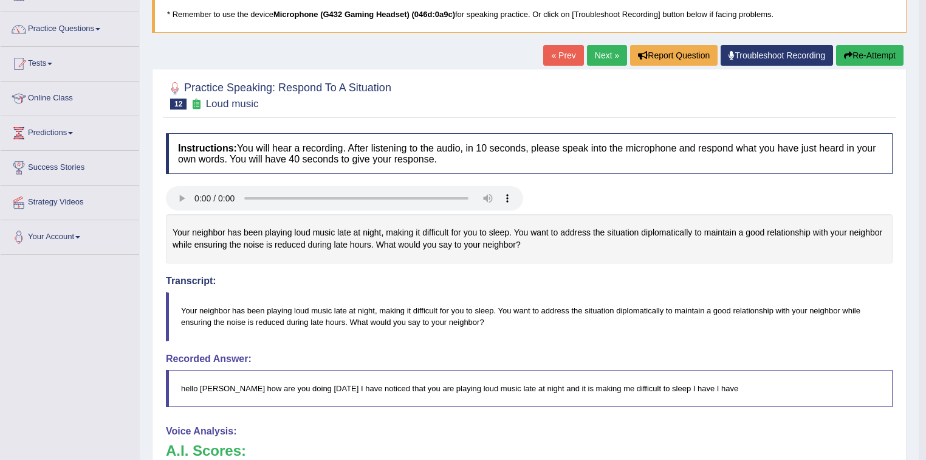
scroll to position [49, 0]
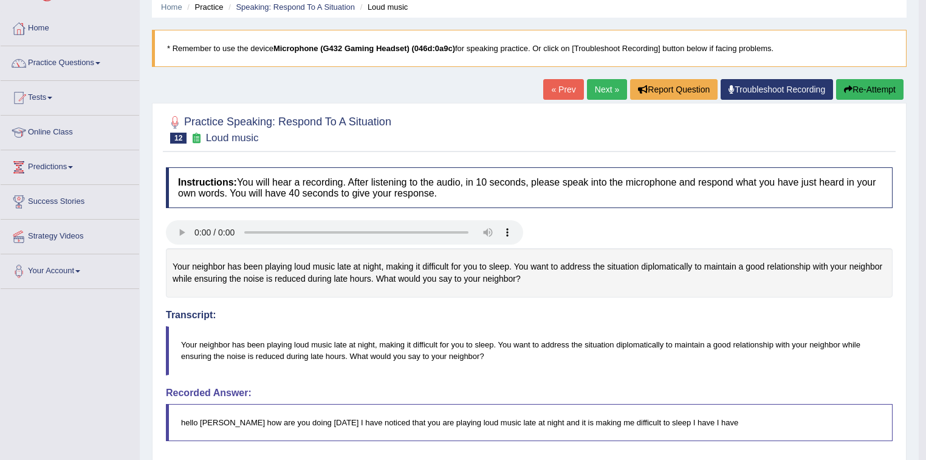
click at [601, 89] on link "Next »" at bounding box center [607, 89] width 40 height 21
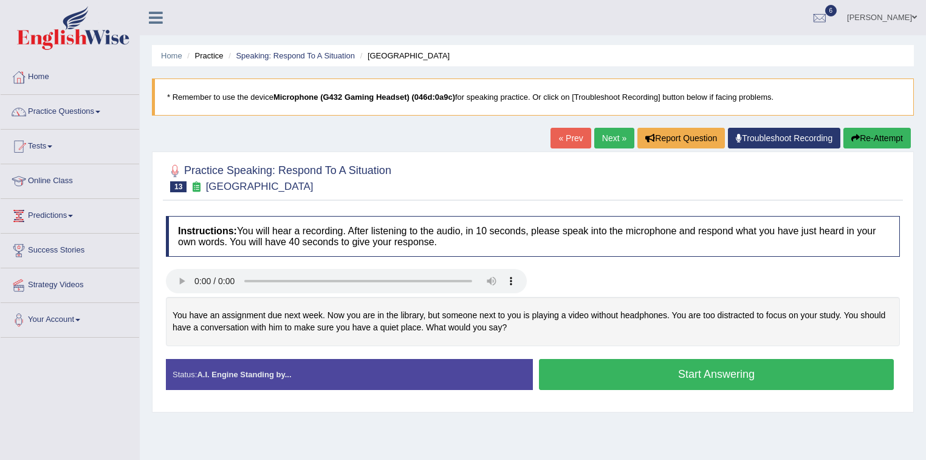
click at [609, 371] on button "Start Answering" at bounding box center [716, 374] width 355 height 31
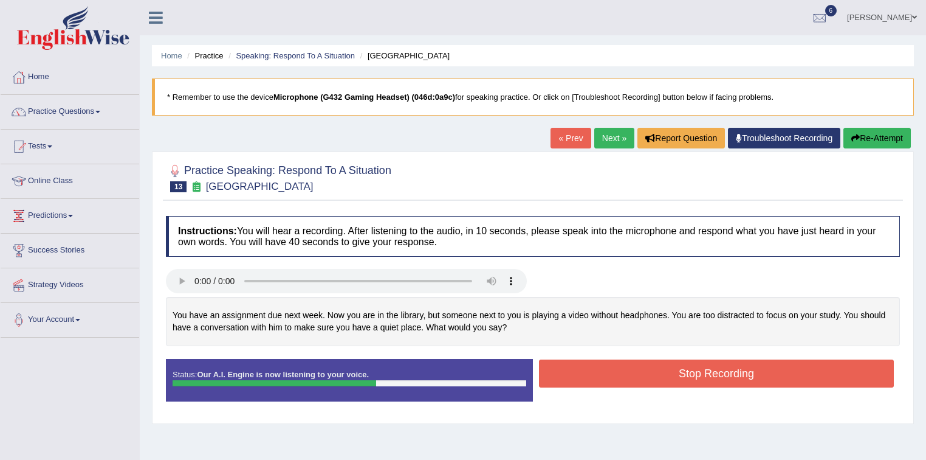
click at [644, 370] on button "Stop Recording" at bounding box center [716, 373] width 355 height 28
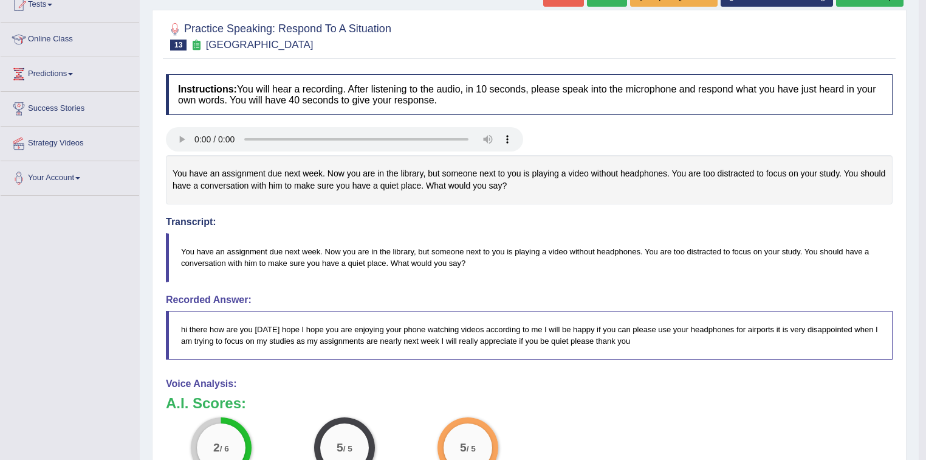
scroll to position [97, 0]
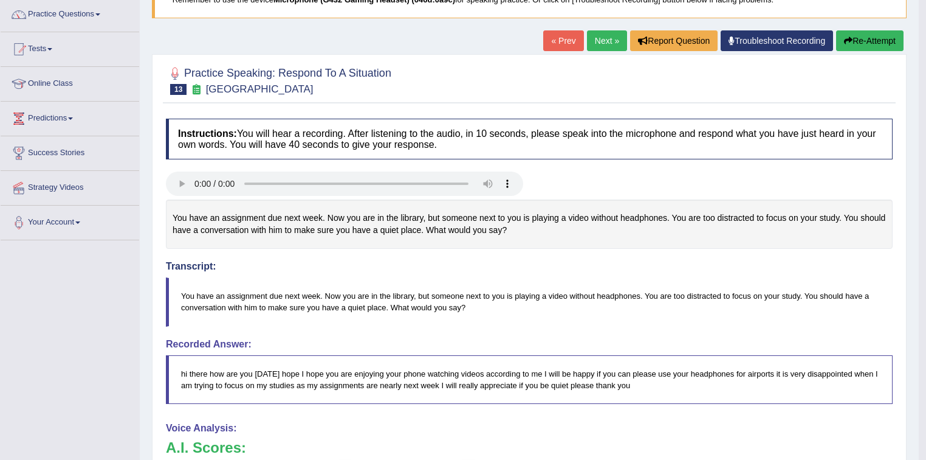
click at [596, 34] on link "Next »" at bounding box center [607, 40] width 40 height 21
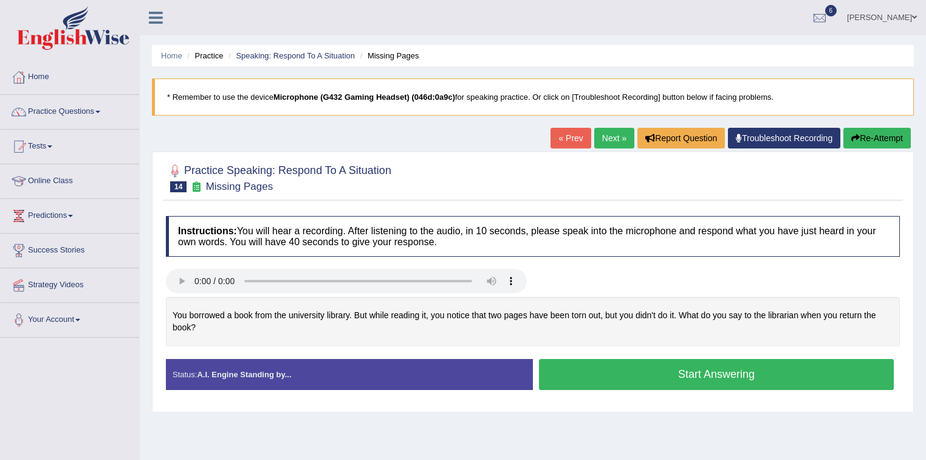
click at [688, 374] on button "Start Answering" at bounding box center [716, 374] width 355 height 31
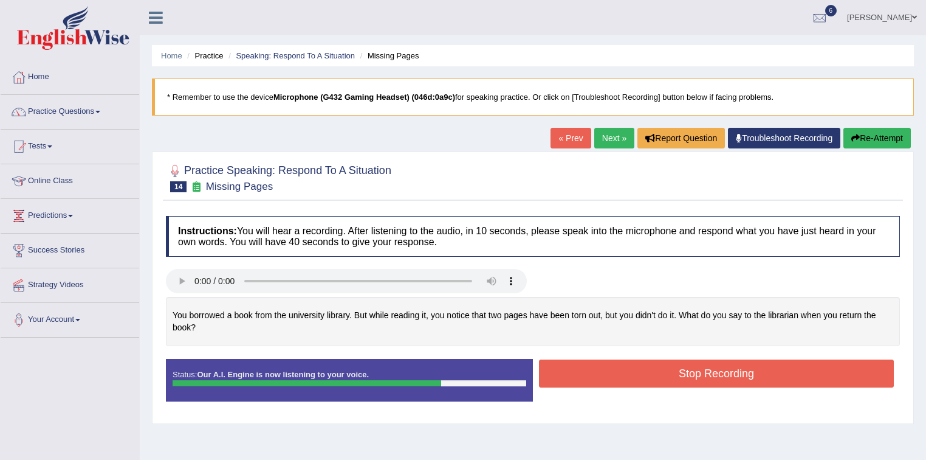
click at [684, 370] on button "Stop Recording" at bounding box center [716, 373] width 355 height 28
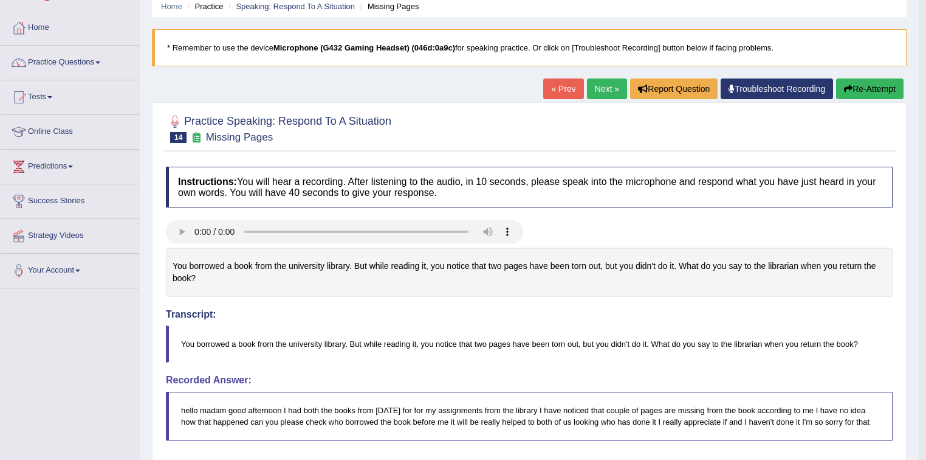
scroll to position [49, 0]
click at [603, 86] on link "Next »" at bounding box center [607, 89] width 40 height 21
